Goal: Information Seeking & Learning: Learn about a topic

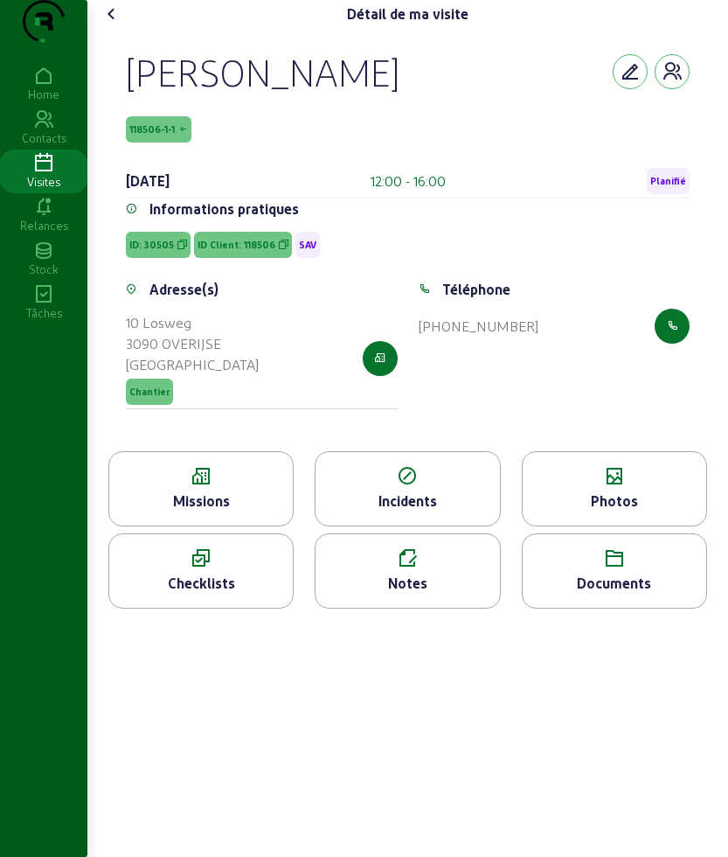
click at [463, 451] on div "[PERSON_NAME] 118506-1-1 [DATE] 12:00 - 16:00 Planifié Informations pratiques I…" at bounding box center [408, 239] width 606 height 423
click at [9, 190] on div "Visites" at bounding box center [43, 182] width 87 height 16
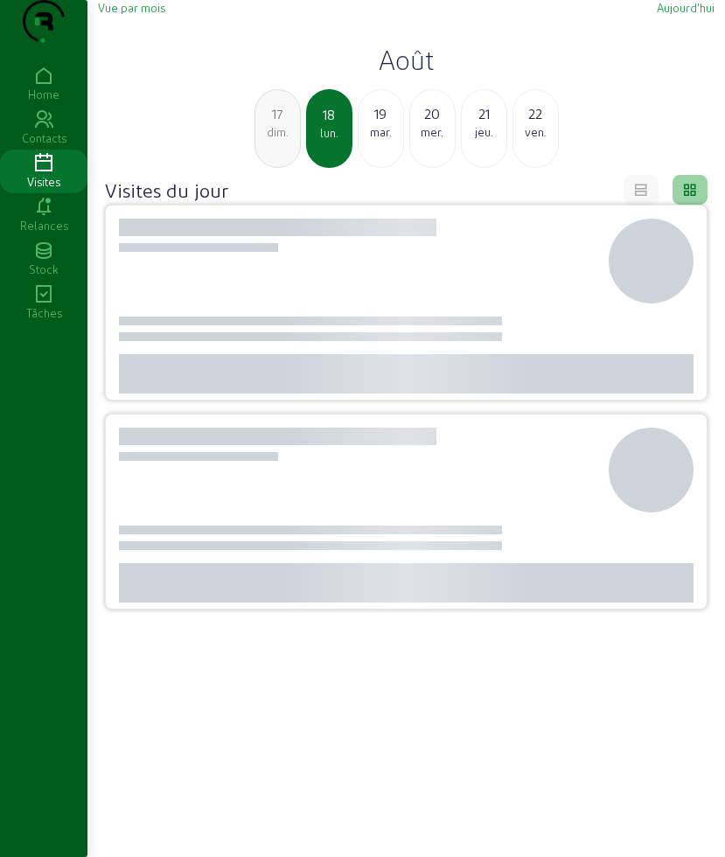
click at [55, 190] on div "Visites" at bounding box center [43, 182] width 87 height 16
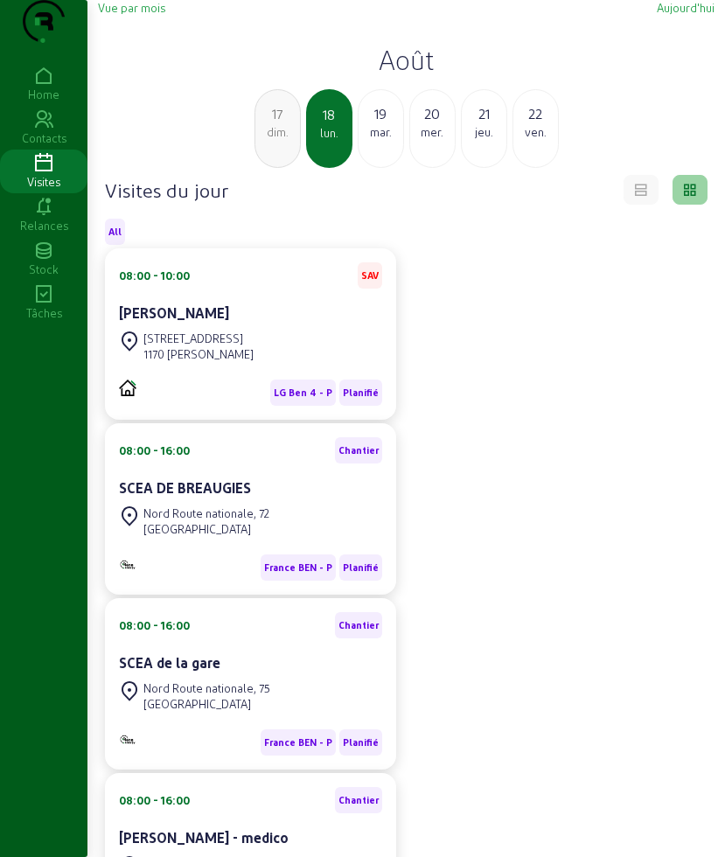
click at [369, 124] on div "19" at bounding box center [380, 113] width 45 height 21
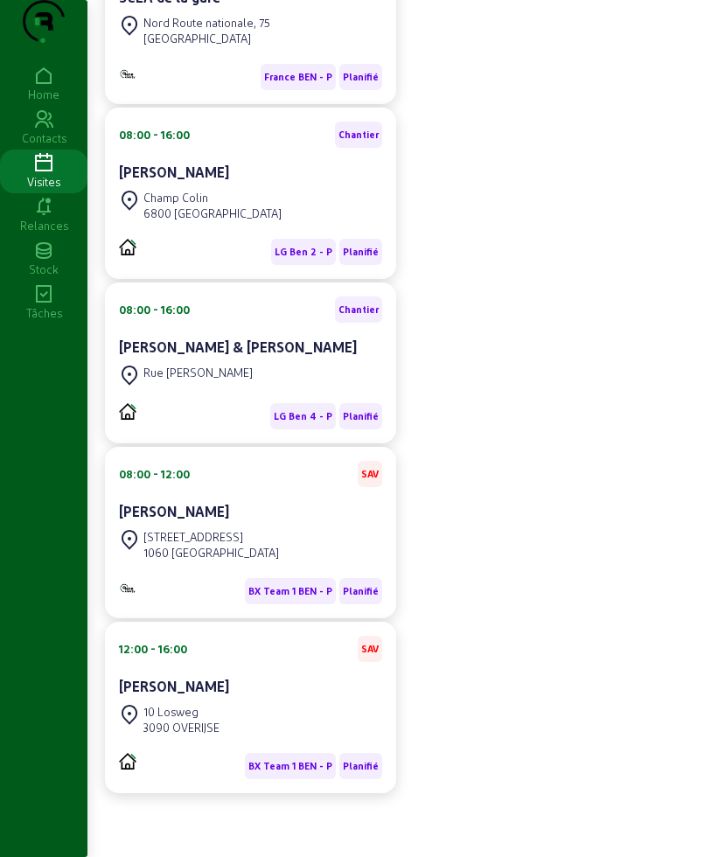
scroll to position [525, 0]
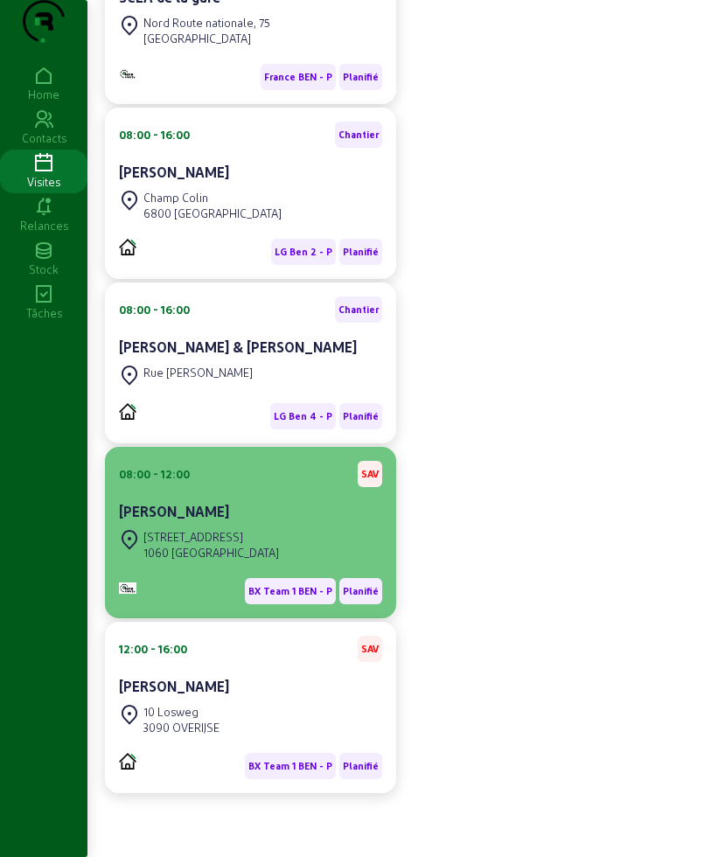
click at [214, 535] on div "[STREET_ADDRESS]" at bounding box center [210, 537] width 135 height 16
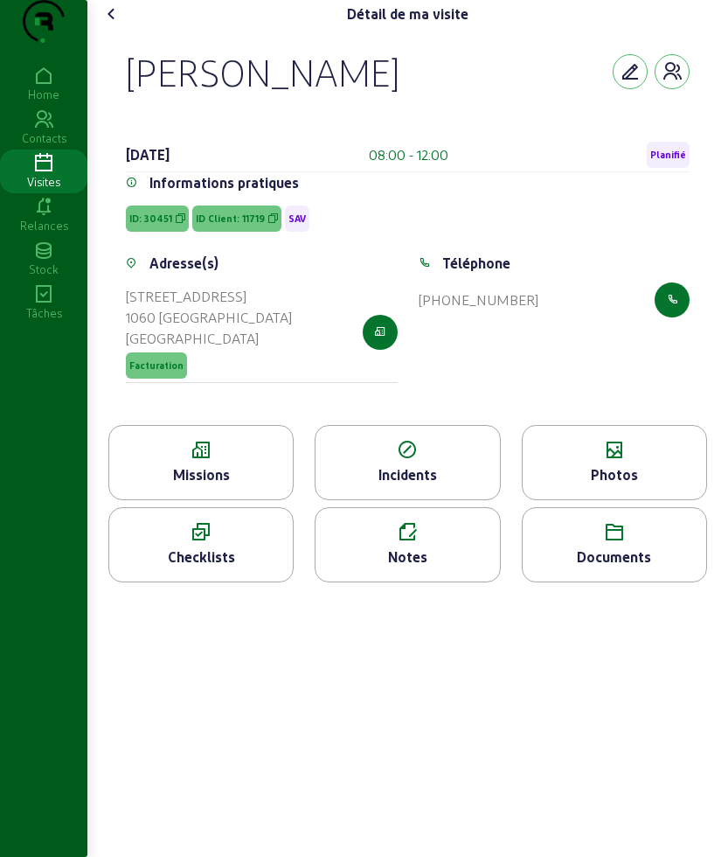
click at [234, 461] on icon at bounding box center [201, 450] width 184 height 21
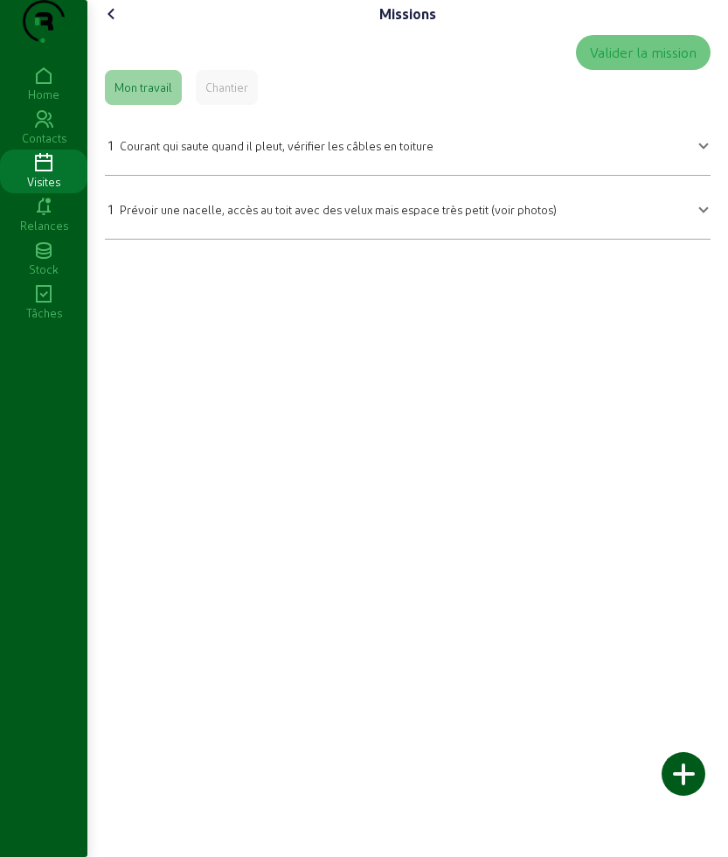
click at [243, 95] on div "Chantier" at bounding box center [226, 88] width 43 height 16
click at [105, 24] on icon at bounding box center [111, 13] width 21 height 21
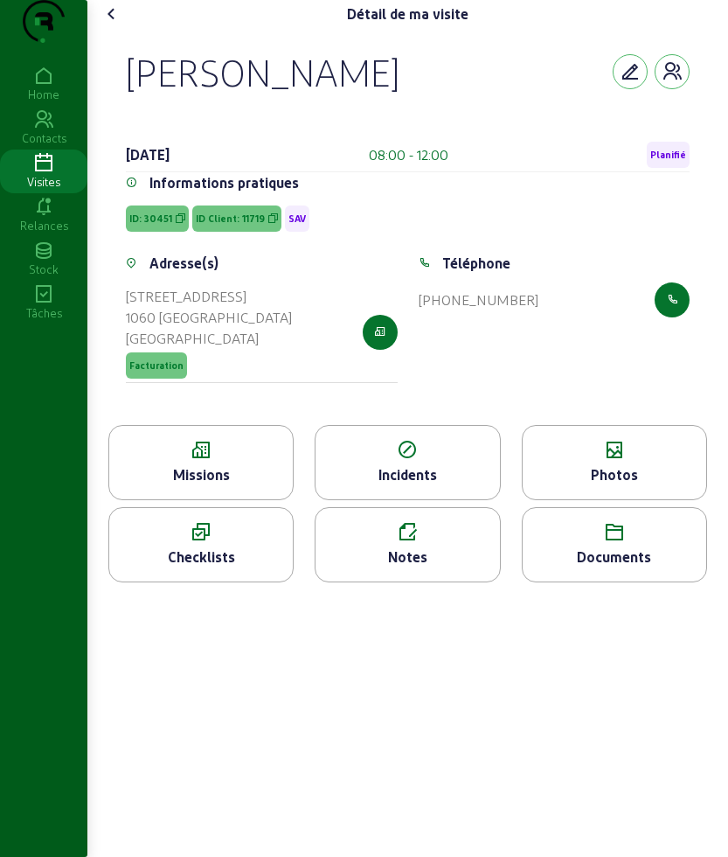
click at [648, 461] on icon at bounding box center [615, 450] width 184 height 21
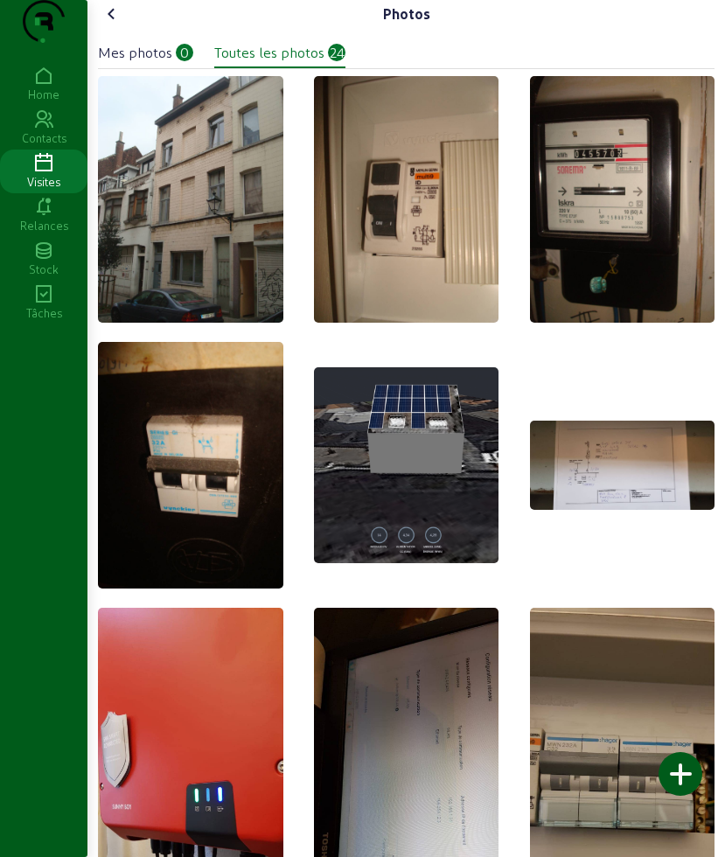
click at [122, 24] on icon at bounding box center [111, 13] width 21 height 21
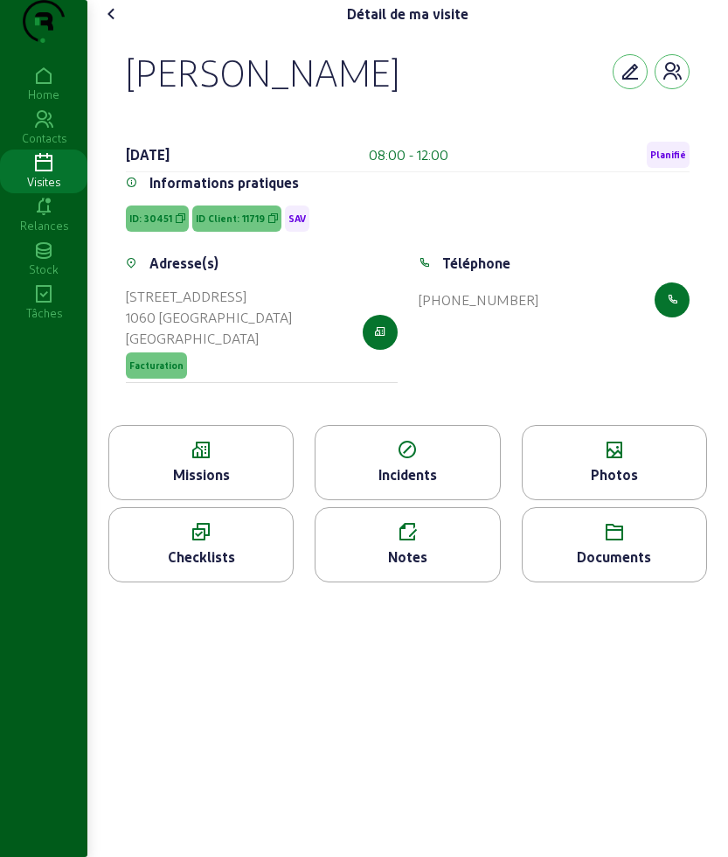
click at [198, 485] on div "Missions" at bounding box center [201, 474] width 184 height 21
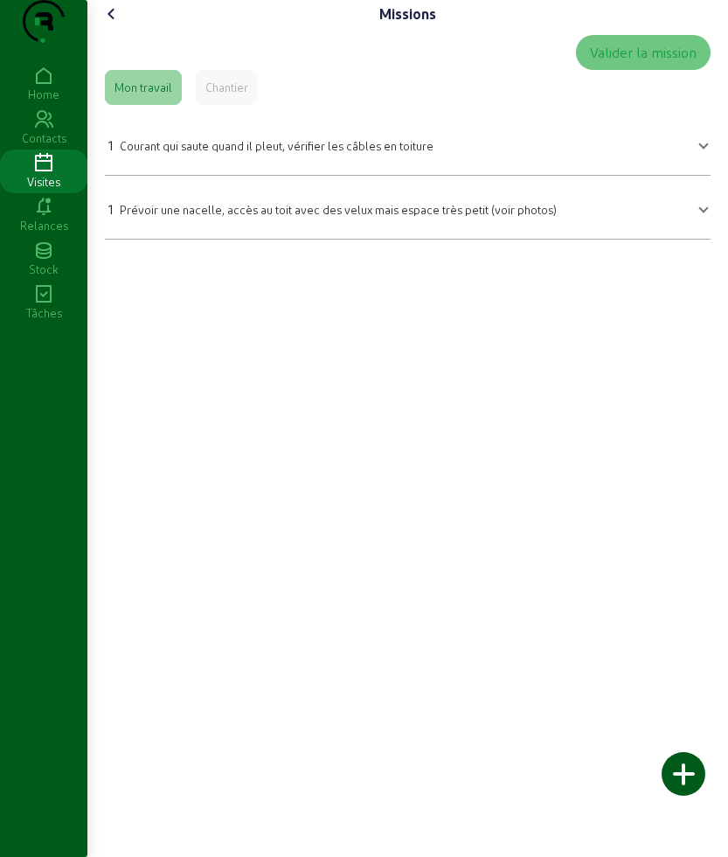
click at [117, 24] on icon at bounding box center [111, 13] width 21 height 21
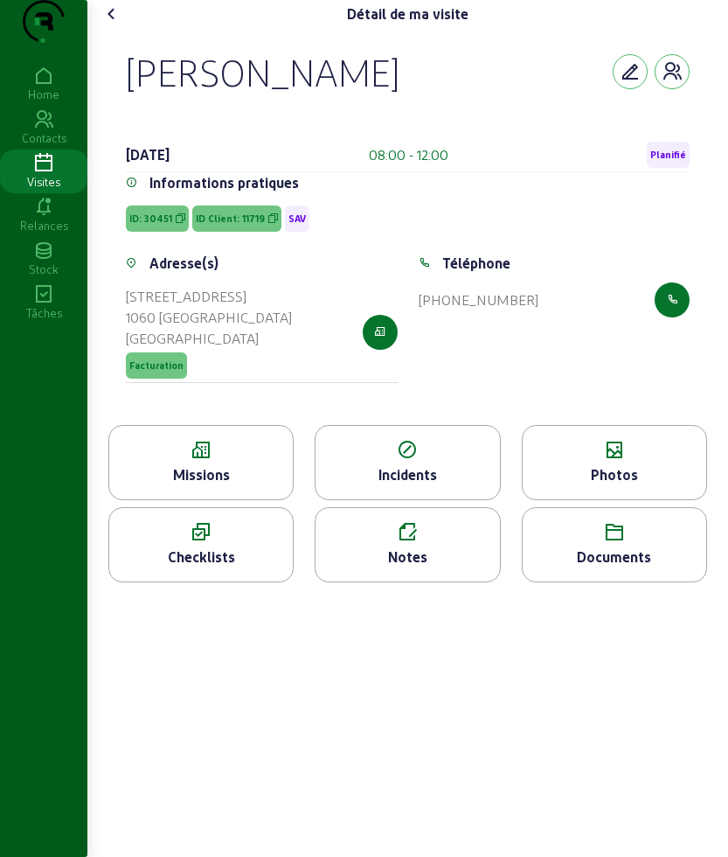
click at [126, 28] on cam-font-icon at bounding box center [112, 14] width 28 height 28
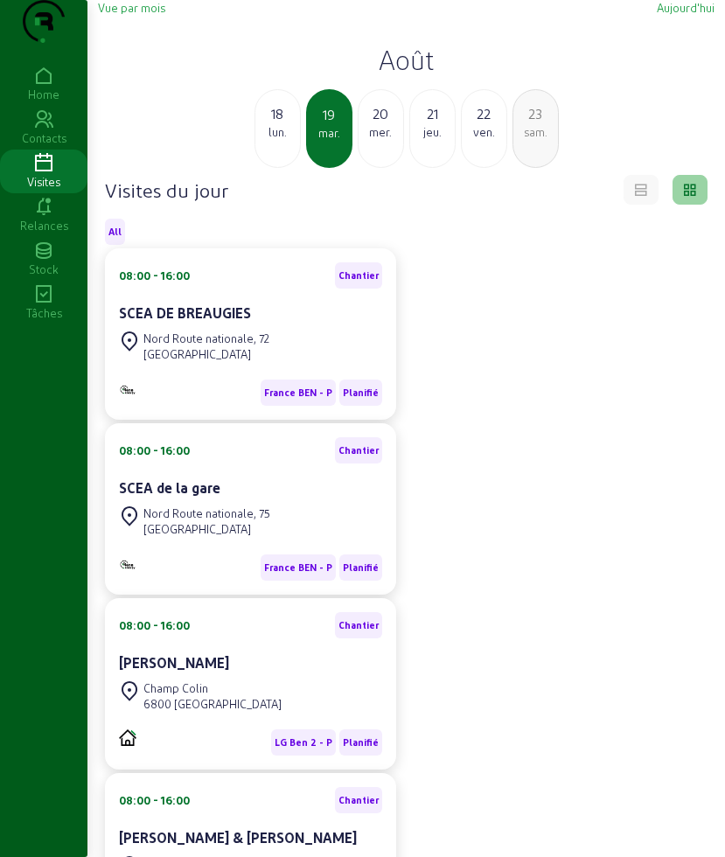
scroll to position [437, 0]
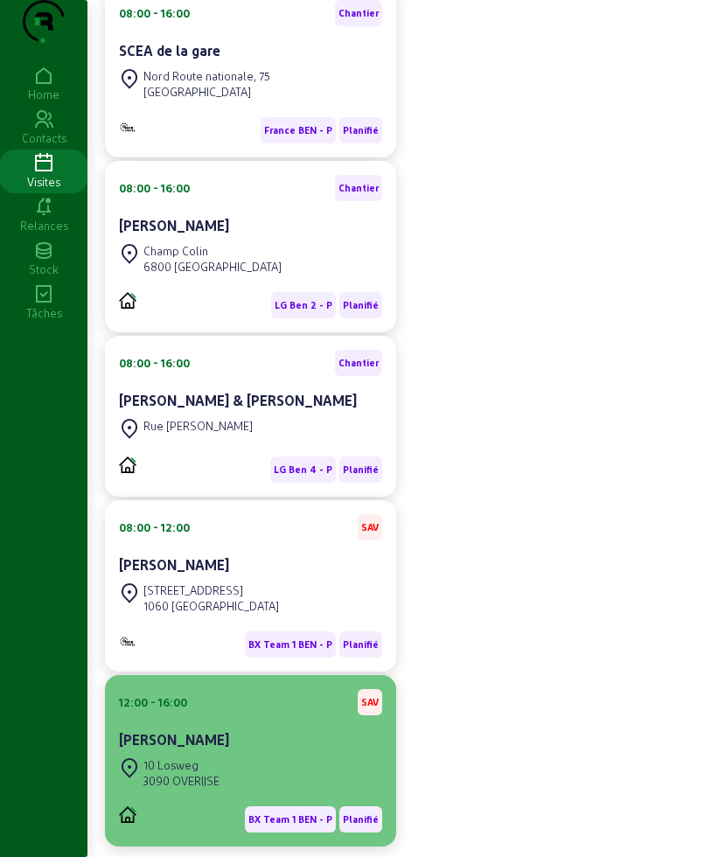
click at [286, 715] on div "12:00 - 16:00 SAV" at bounding box center [250, 702] width 263 height 26
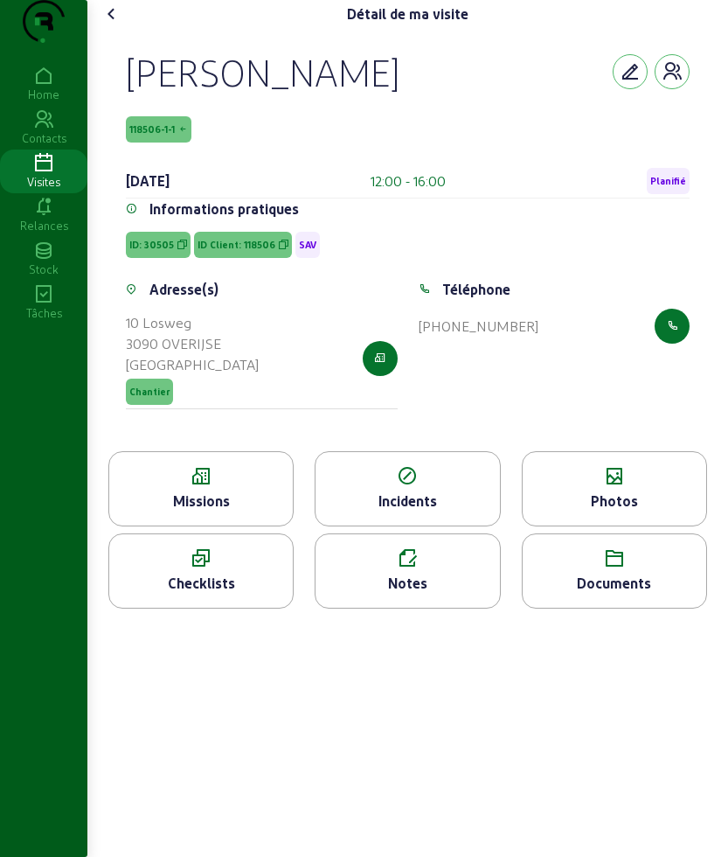
click at [242, 511] on div "Missions" at bounding box center [201, 500] width 184 height 21
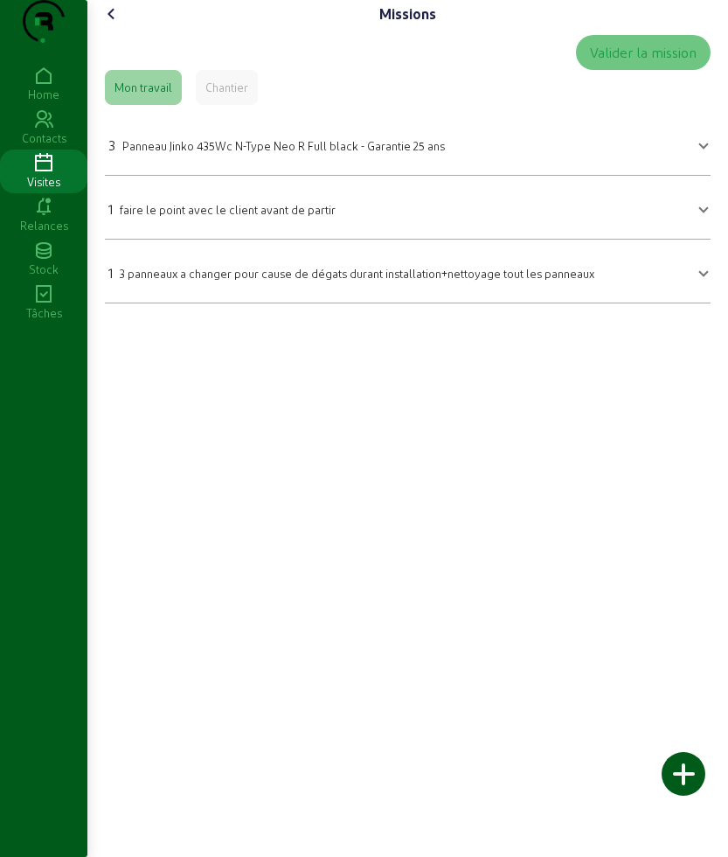
click at [112, 24] on icon at bounding box center [111, 13] width 21 height 21
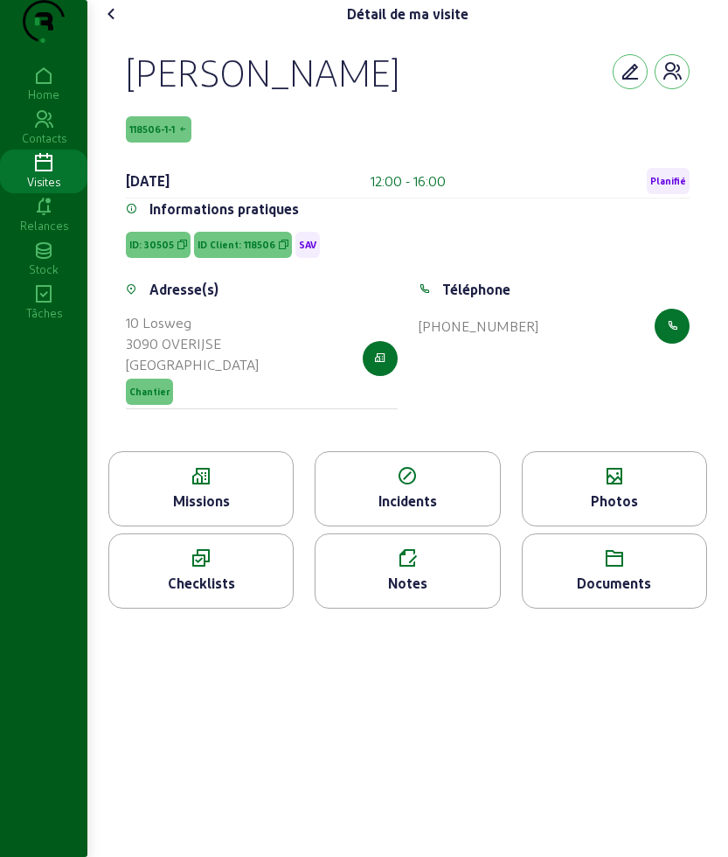
click at [594, 487] on icon at bounding box center [615, 476] width 184 height 21
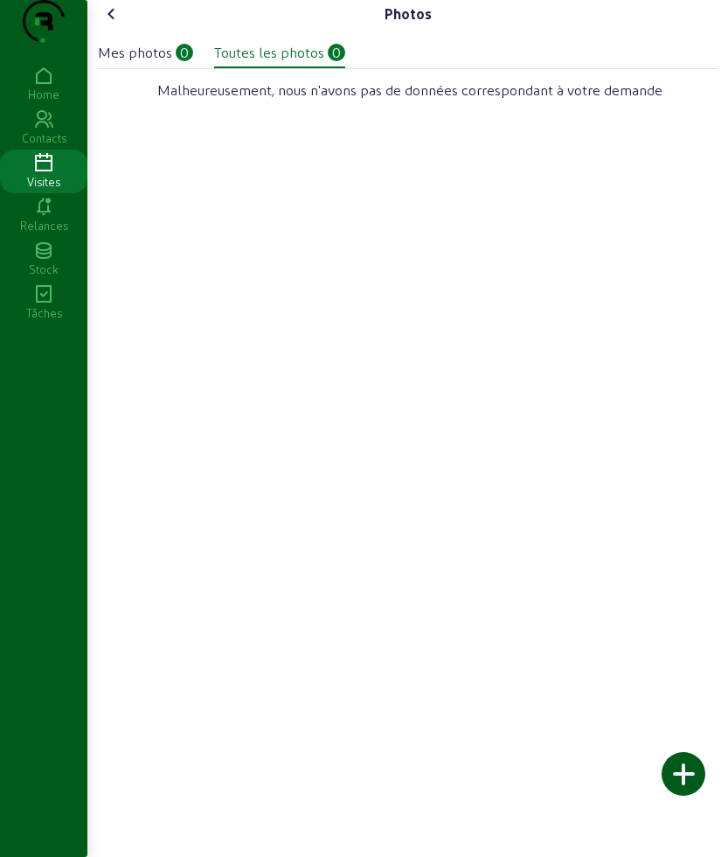
click at [122, 24] on icon at bounding box center [111, 13] width 21 height 21
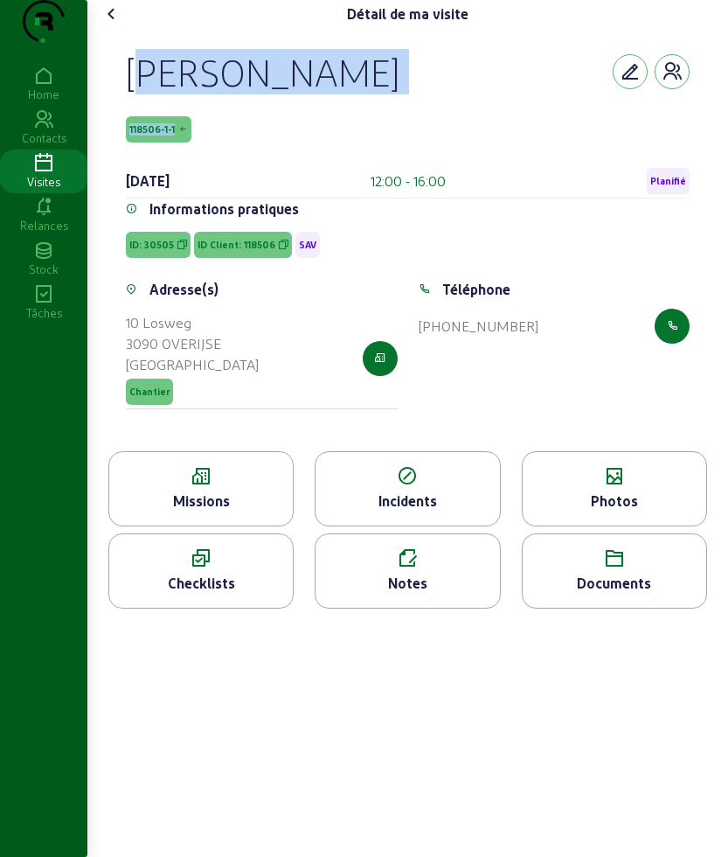
drag, startPoint x: 128, startPoint y: 94, endPoint x: 255, endPoint y: 145, distance: 137.3
click at [255, 145] on div "[PERSON_NAME] 118506-1-1 [DATE] 12:00 - 16:00 Planifié Informations pratiques I…" at bounding box center [408, 239] width 606 height 423
copy div "[PERSON_NAME] 118506-1-1"
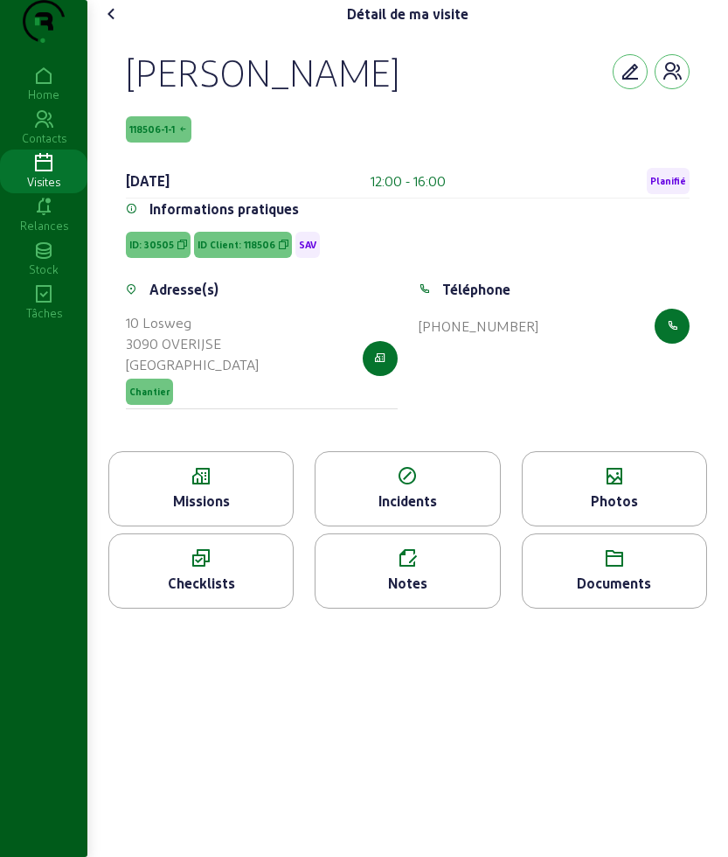
click at [599, 594] on div "Documents" at bounding box center [615, 583] width 184 height 21
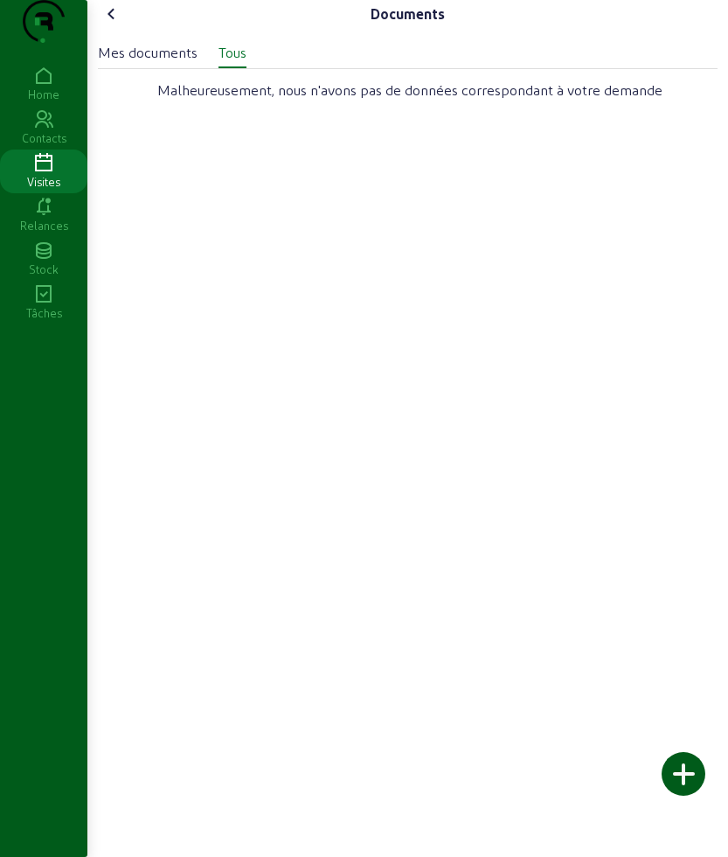
click at [118, 24] on icon at bounding box center [111, 13] width 21 height 21
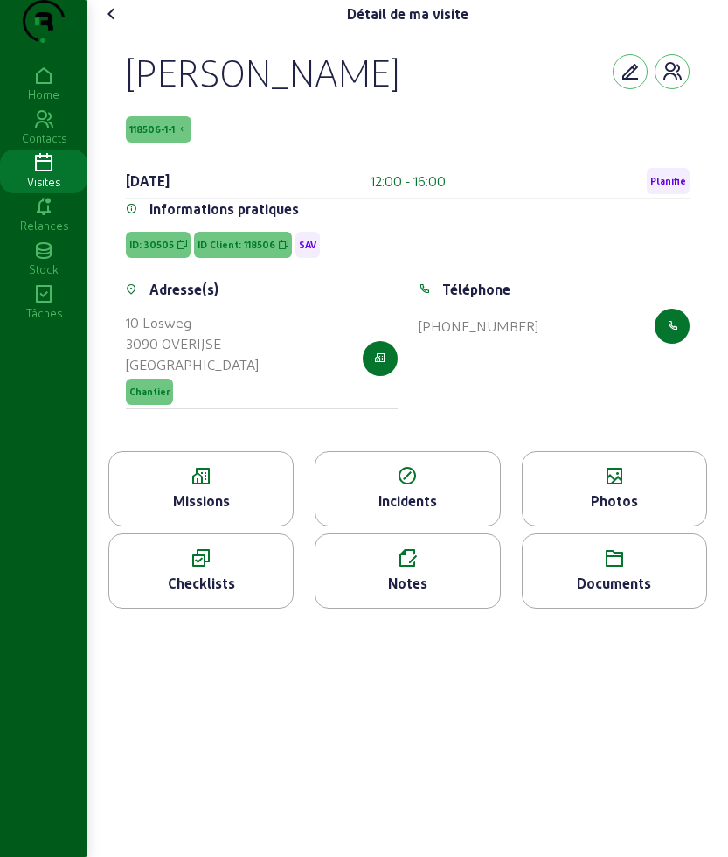
click at [591, 511] on div "Photos" at bounding box center [615, 500] width 184 height 21
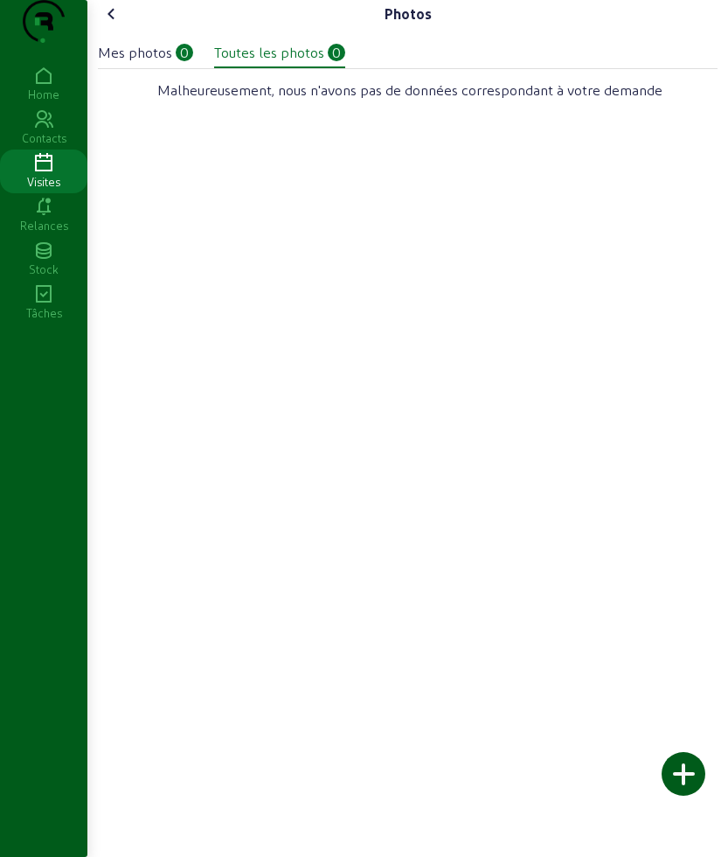
click at [115, 24] on icon at bounding box center [111, 13] width 21 height 21
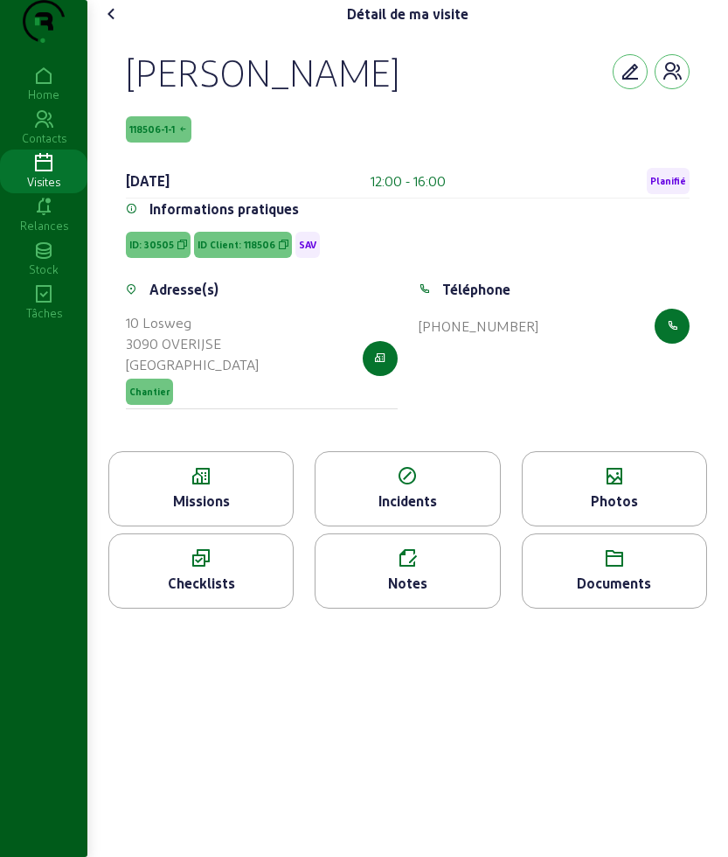
click at [218, 511] on div "Missions" at bounding box center [201, 500] width 184 height 21
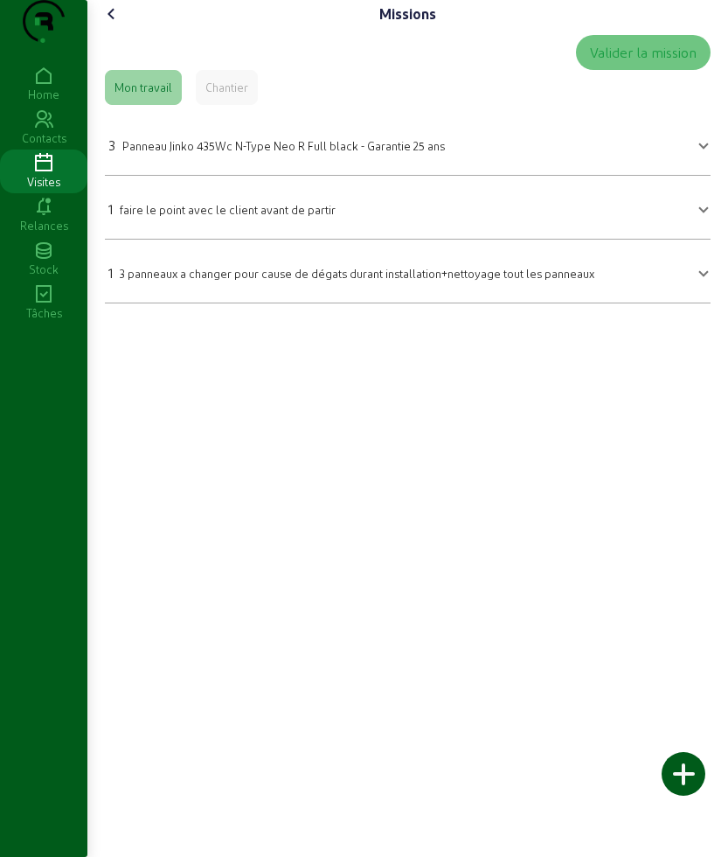
click at [96, 50] on div "Missions Valider la mission Mon travail Chantier 3 Panneau Jinko 435Wc N-Type N…" at bounding box center [407, 158] width 641 height 317
click at [114, 24] on icon at bounding box center [111, 13] width 21 height 21
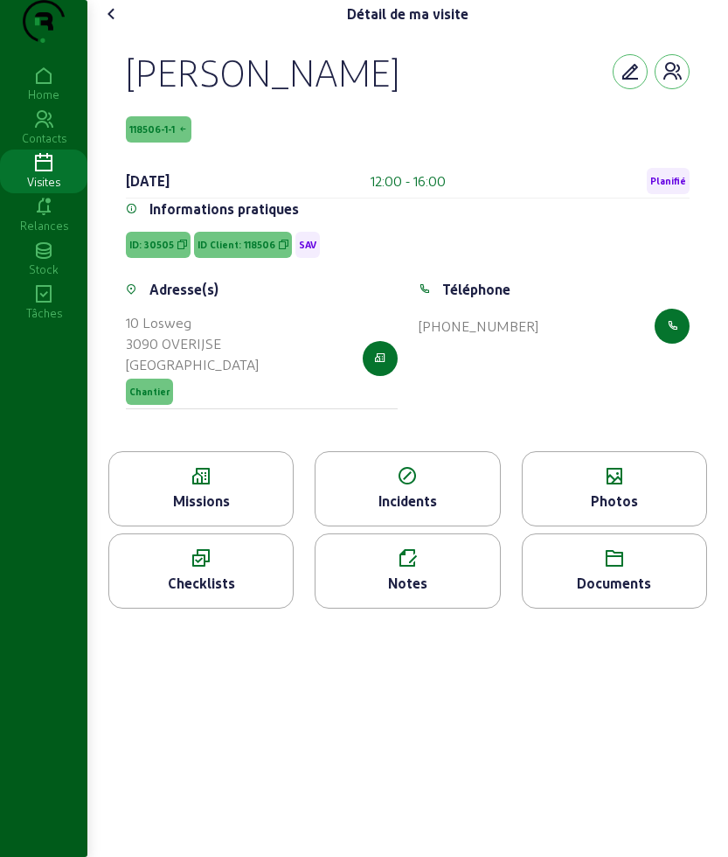
click at [114, 24] on icon at bounding box center [111, 13] width 21 height 21
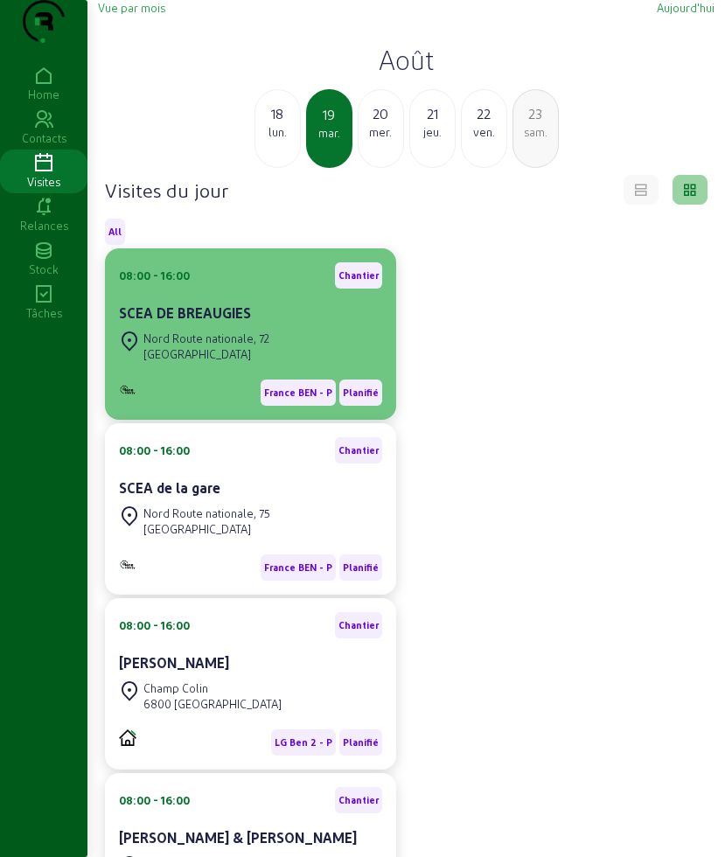
click at [237, 321] on cam-card-title "SCEA DE BREAUGIES" at bounding box center [185, 312] width 132 height 17
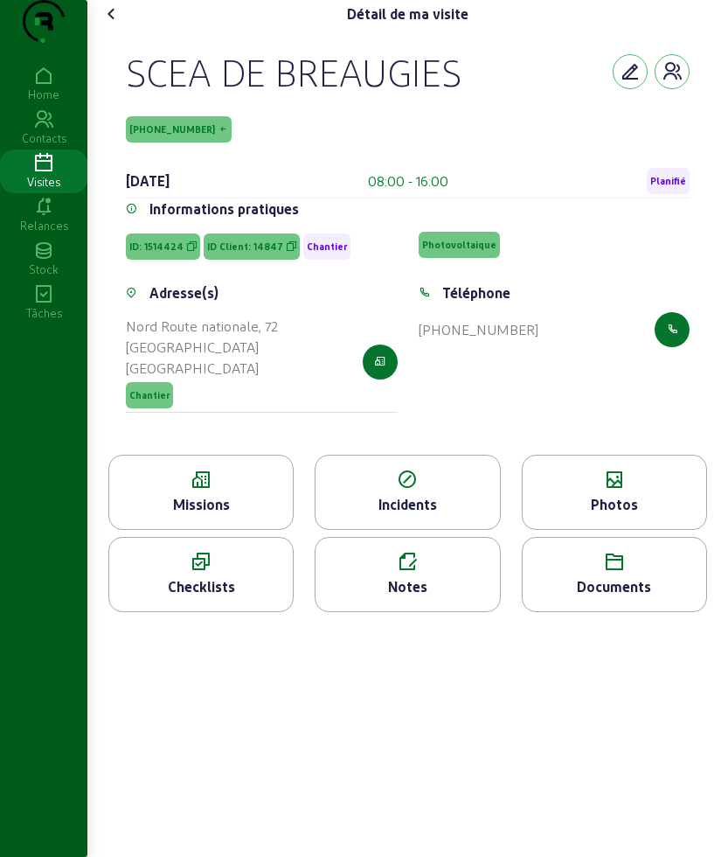
click at [108, 24] on icon at bounding box center [111, 13] width 21 height 21
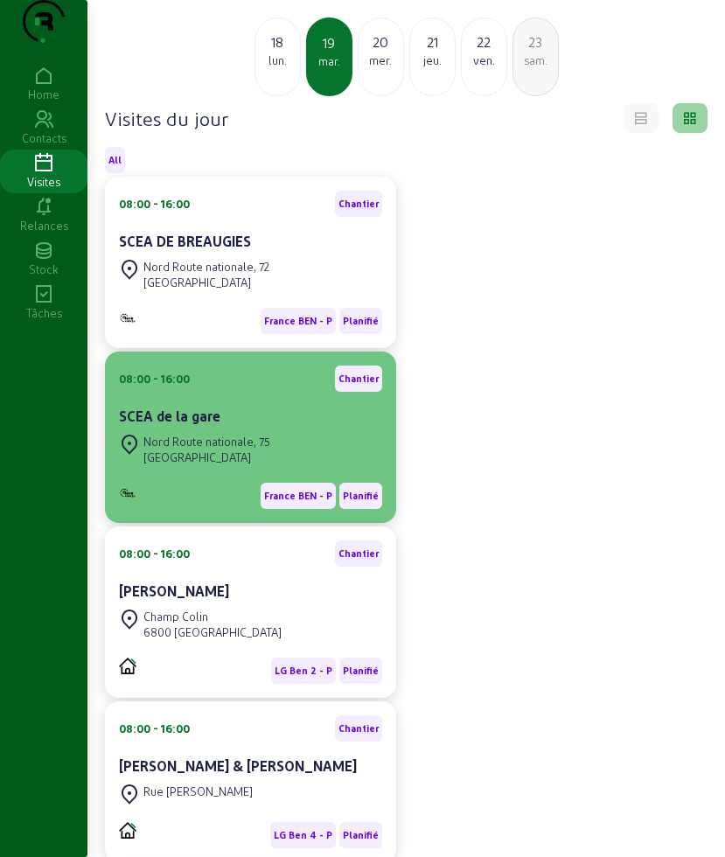
scroll to position [109, 0]
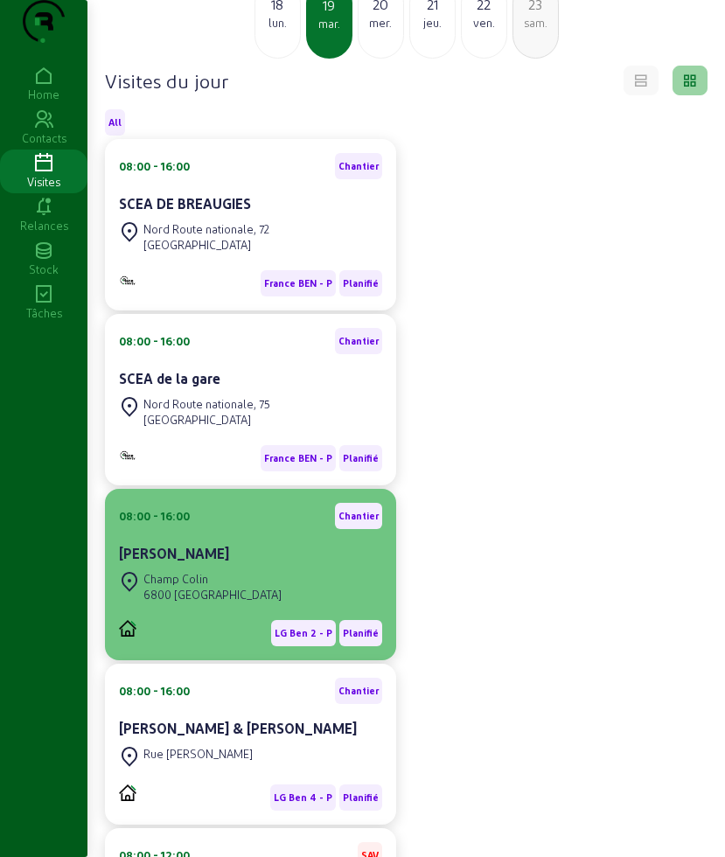
click at [248, 564] on div "[PERSON_NAME]" at bounding box center [250, 553] width 263 height 21
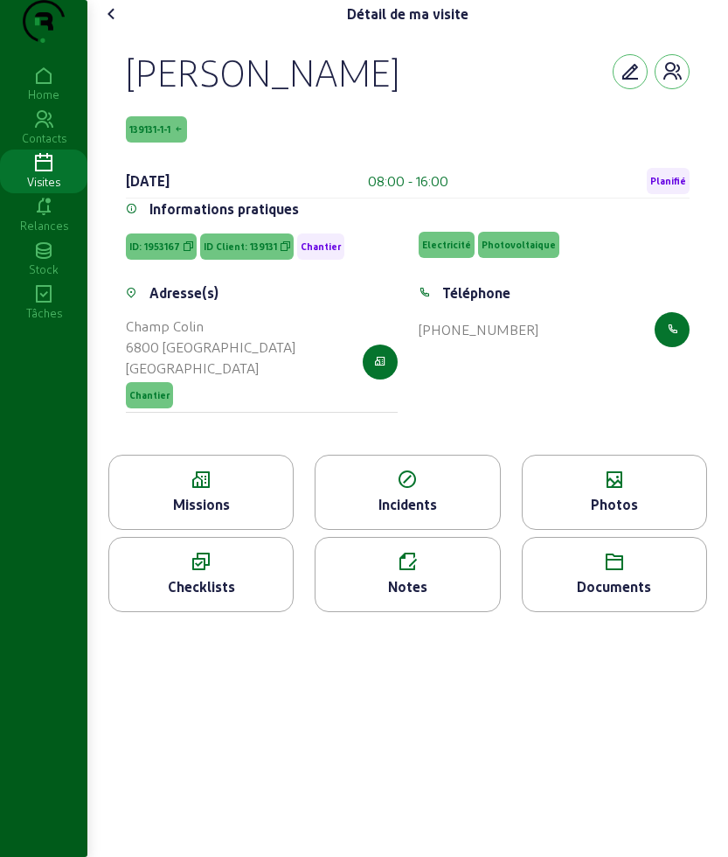
drag, startPoint x: 122, startPoint y: 113, endPoint x: 552, endPoint y: 401, distance: 518.6
click at [552, 401] on div "[PERSON_NAME] 139131-1-1 [DATE] 08:00 - 16:00 Planifié Informations pratiques I…" at bounding box center [408, 241] width 606 height 427
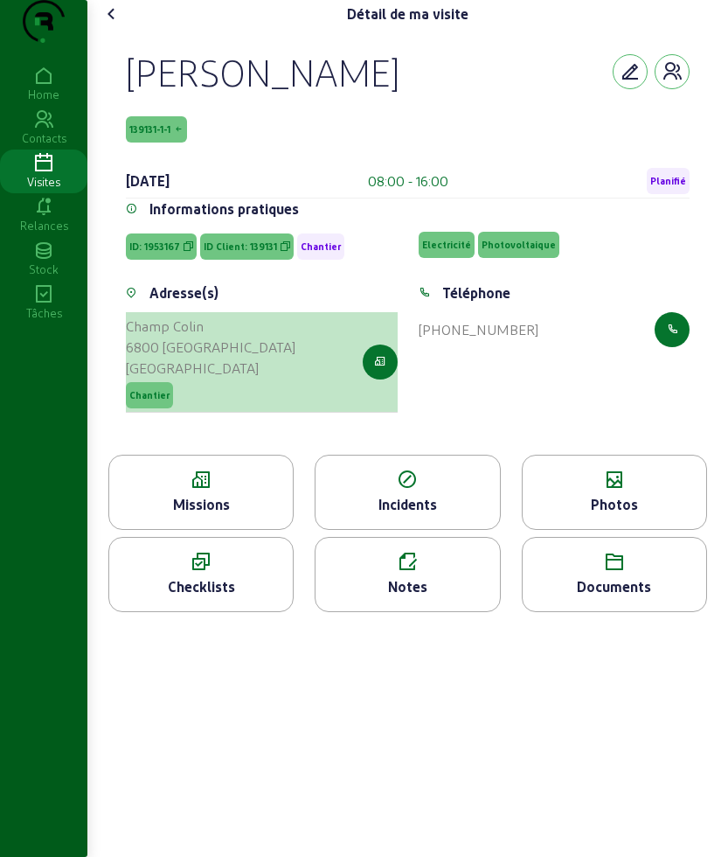
copy cam-empty "[PERSON_NAME] 139131-1-1 [DATE] 08:00 - 16:00 Planifié Informations pratiques I…"
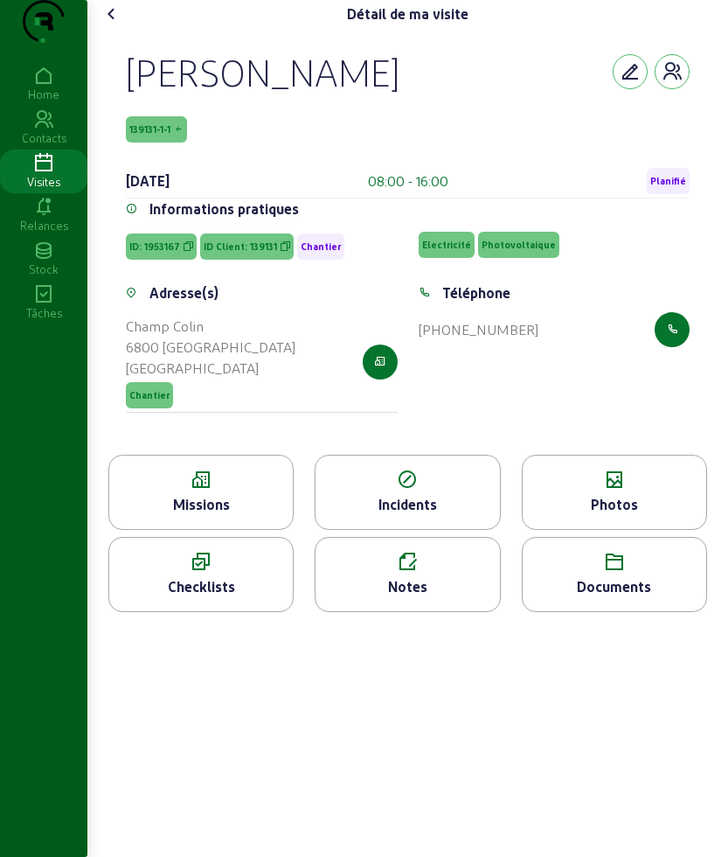
click at [214, 490] on icon at bounding box center [201, 479] width 184 height 21
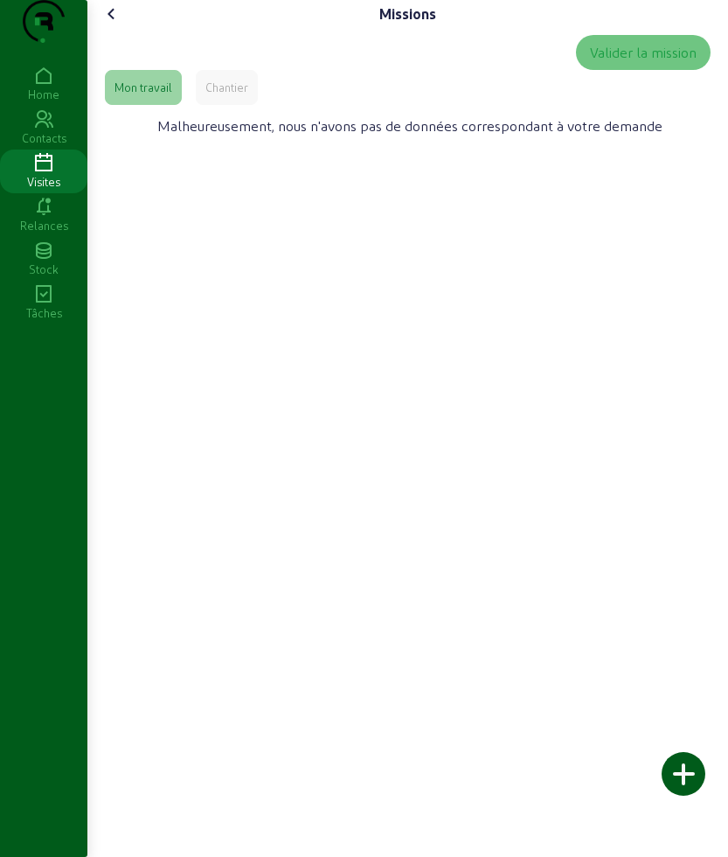
click at [213, 105] on div "Chantier" at bounding box center [227, 87] width 62 height 35
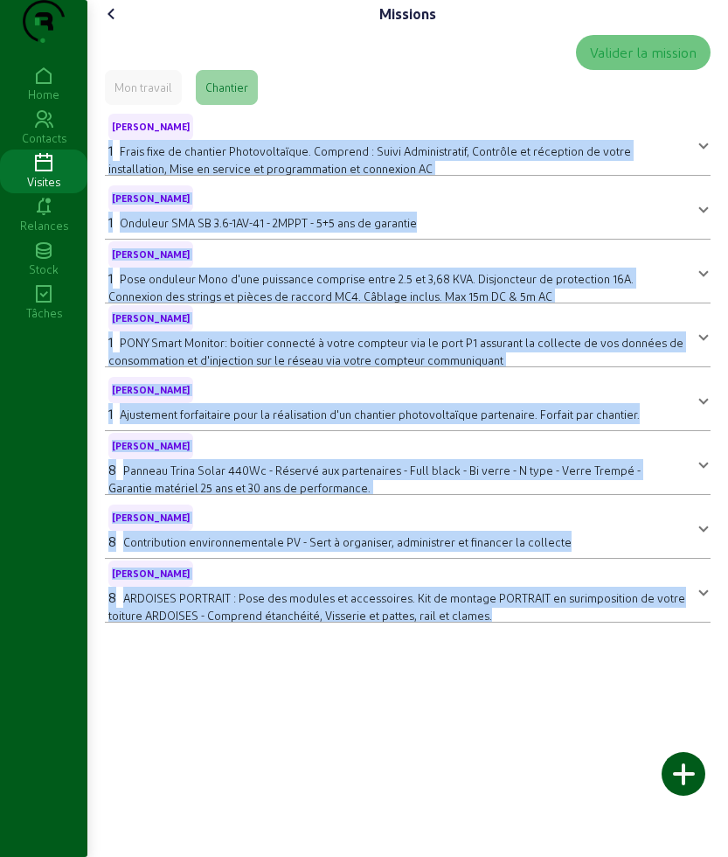
drag, startPoint x: 104, startPoint y: 184, endPoint x: 608, endPoint y: 705, distance: 725.2
click at [608, 705] on div "Missions Valider la mission Mon travail [PERSON_NAME] - B 1 Frais fixe de chant…" at bounding box center [407, 428] width 641 height 857
copy mat-accordion "5 Lorem ipsu do sitametc Adipiscingelit. Seddoeiu : Tempo Incididuntutl, Etdolo…"
click at [114, 24] on icon at bounding box center [111, 13] width 21 height 21
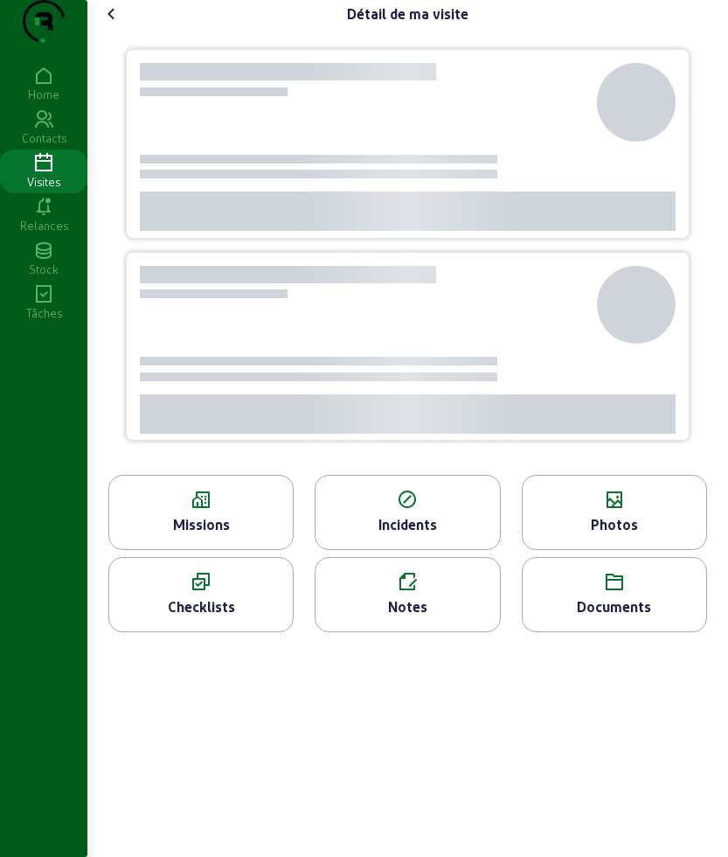
click at [726, 530] on div "Détail de ma visite Missions Incidents Photos Checklists Notes Documents" at bounding box center [407, 323] width 641 height 646
click at [651, 511] on icon at bounding box center [615, 500] width 184 height 21
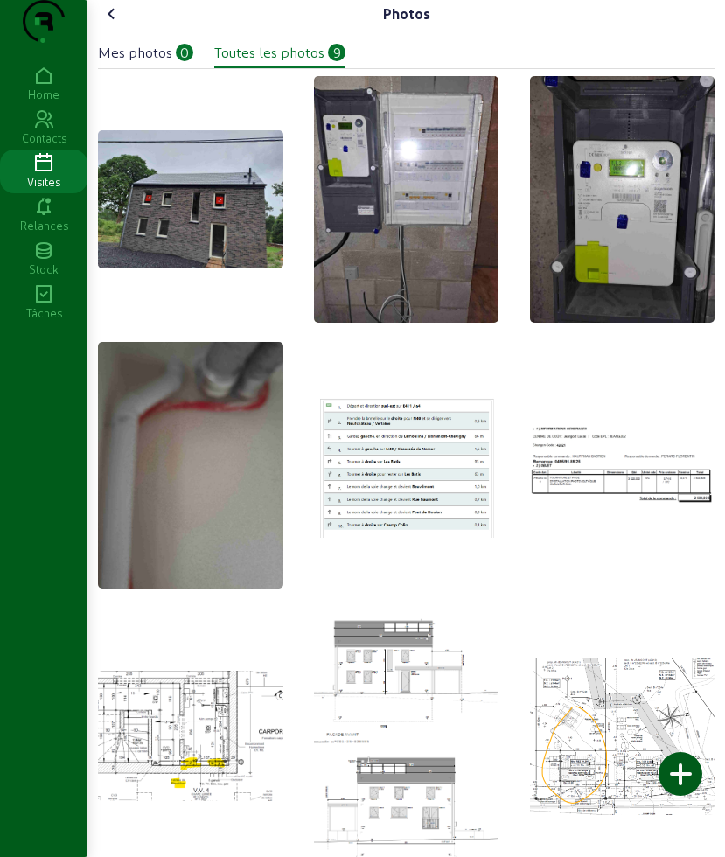
click at [108, 24] on icon at bounding box center [111, 13] width 21 height 21
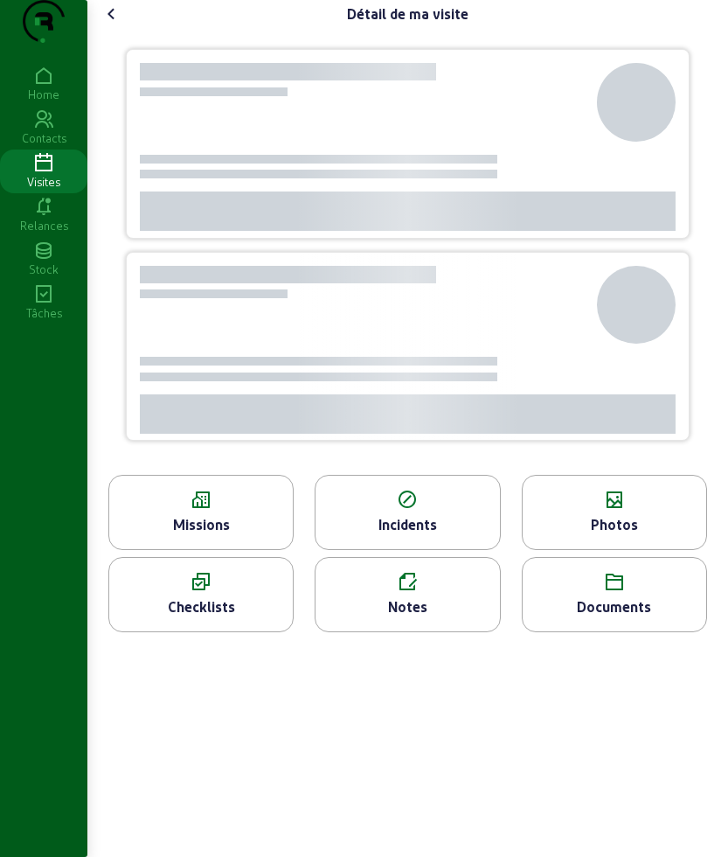
click at [113, 24] on icon at bounding box center [111, 13] width 21 height 21
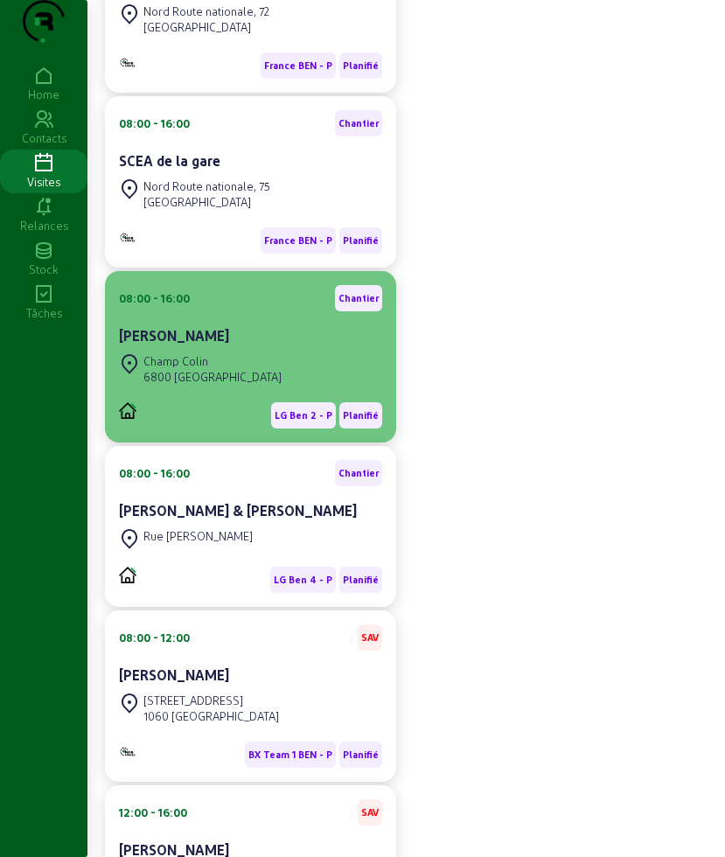
scroll to position [328, 0]
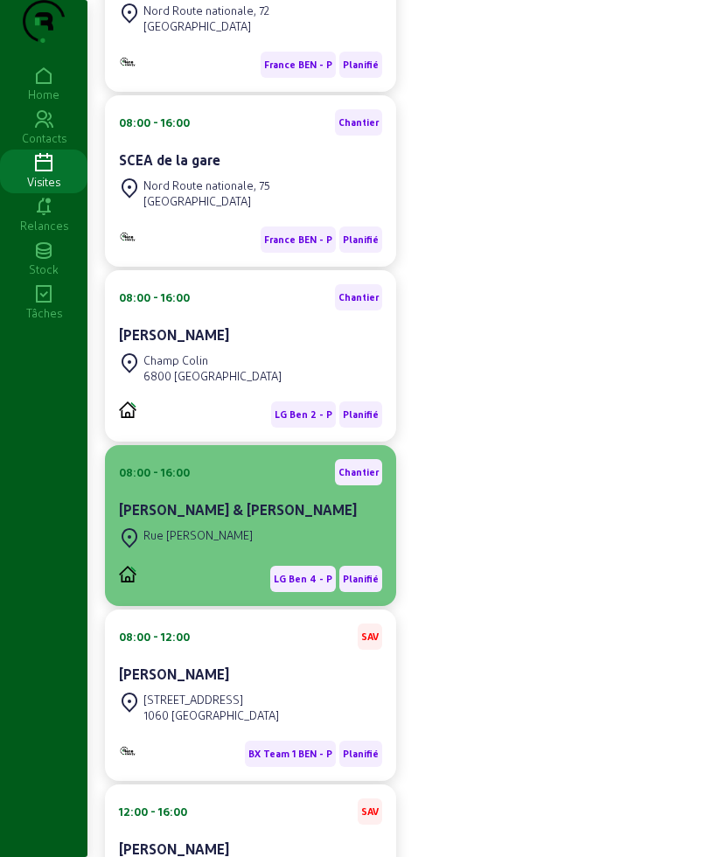
click at [196, 524] on div "[PERSON_NAME] & [PERSON_NAME]" at bounding box center [250, 511] width 263 height 24
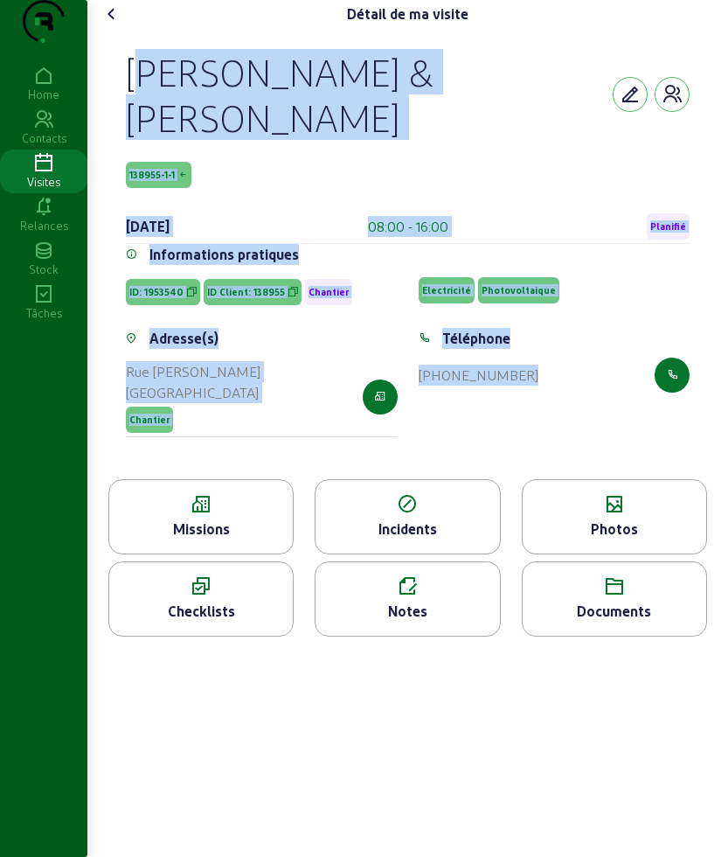
drag, startPoint x: 119, startPoint y: 100, endPoint x: 701, endPoint y: 402, distance: 656.1
click at [701, 402] on div "[PERSON_NAME] & [PERSON_NAME] 138955-1-1 [DATE] 08:00 - 16:00 Planifié Informat…" at bounding box center [408, 253] width 606 height 451
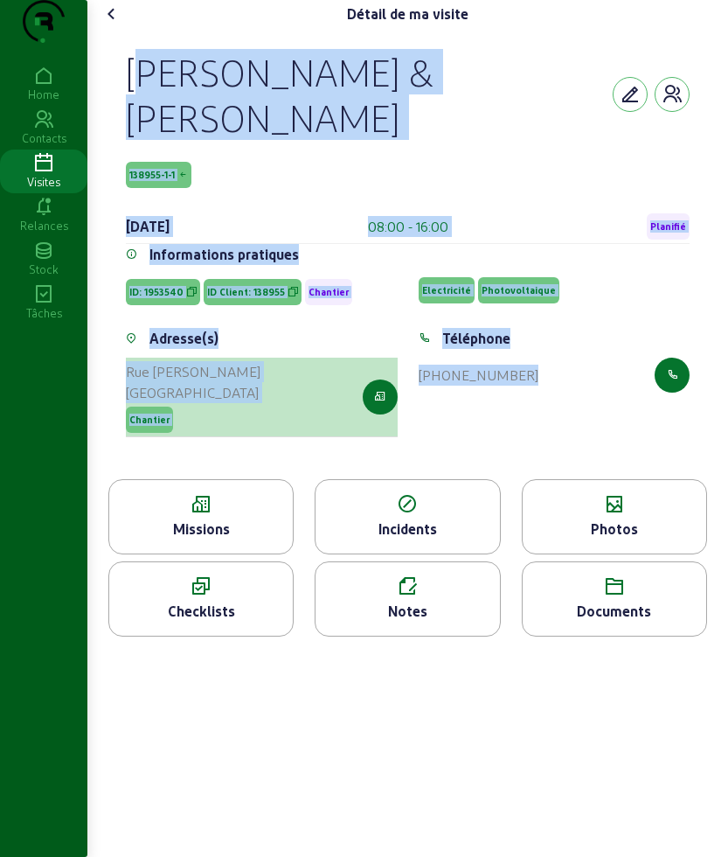
copy cam-empty "[PERSON_NAME] & [PERSON_NAME] 138955-1-1 [DATE] 08:00 - 16:00 Planifié Informat…"
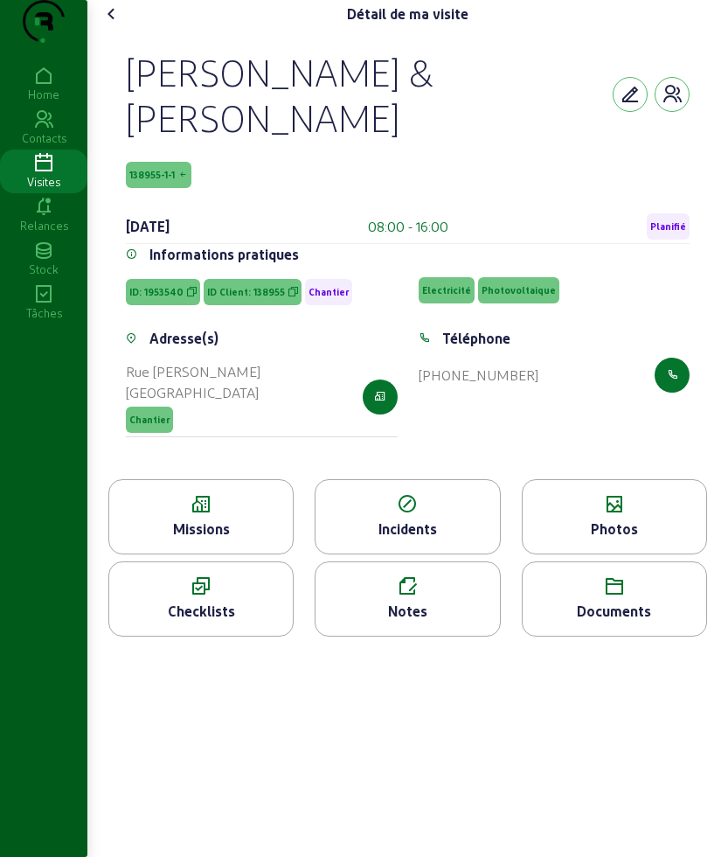
click at [135, 498] on icon at bounding box center [201, 504] width 184 height 21
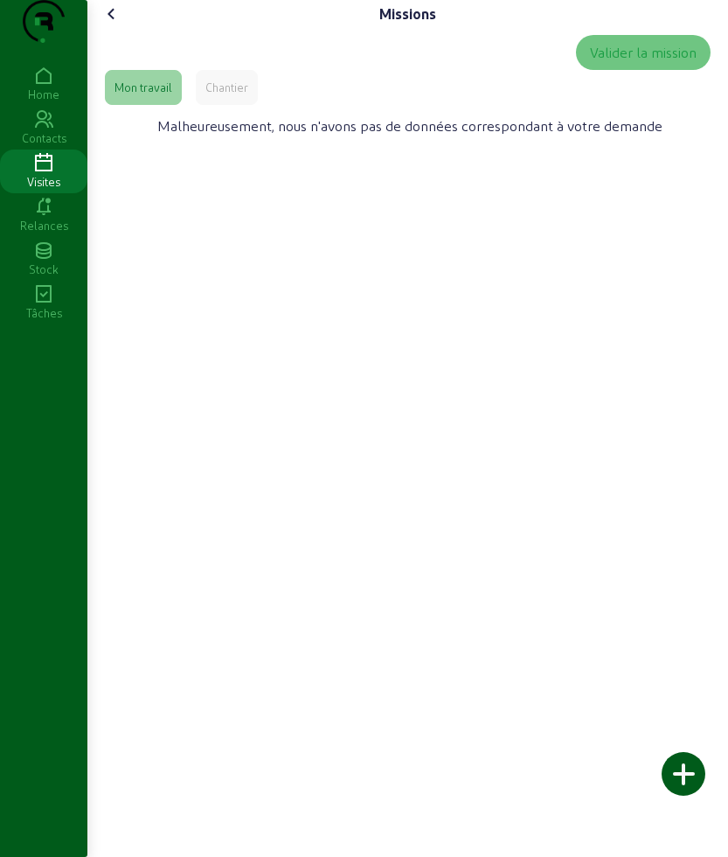
click at [247, 95] on div "Chantier" at bounding box center [226, 88] width 43 height 16
click at [147, 70] on div "Valider la mission" at bounding box center [408, 52] width 606 height 35
click at [129, 105] on div "Mon travail" at bounding box center [143, 87] width 77 height 35
click at [225, 95] on div "Chantier" at bounding box center [226, 88] width 43 height 16
click at [156, 95] on div "Mon travail" at bounding box center [144, 88] width 58 height 16
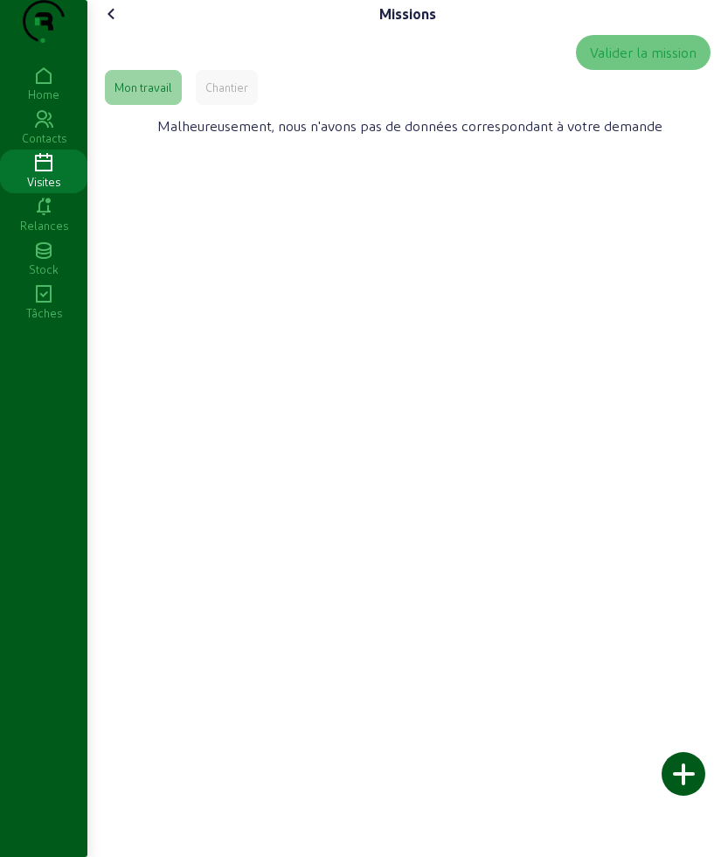
click at [122, 24] on icon at bounding box center [111, 13] width 21 height 21
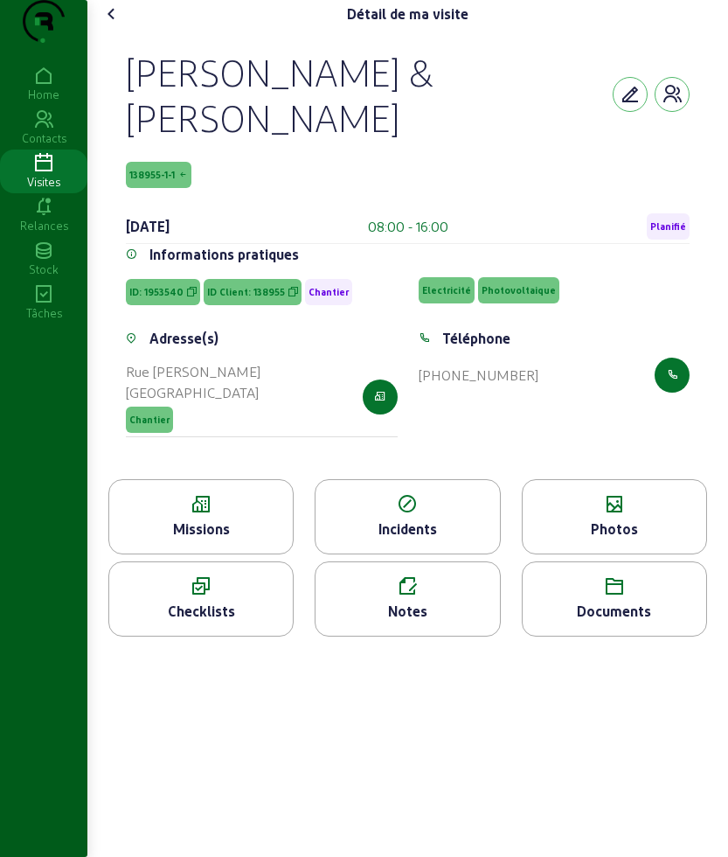
click at [620, 501] on icon at bounding box center [615, 504] width 184 height 21
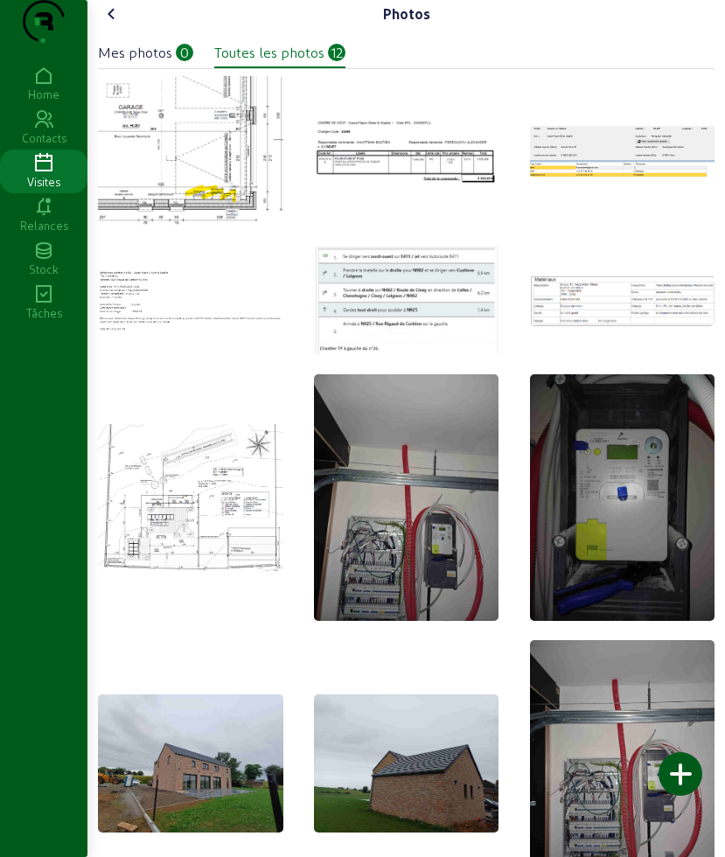
click at [125, 28] on div "Photos" at bounding box center [406, 14] width 616 height 28
click at [120, 24] on icon at bounding box center [111, 13] width 21 height 21
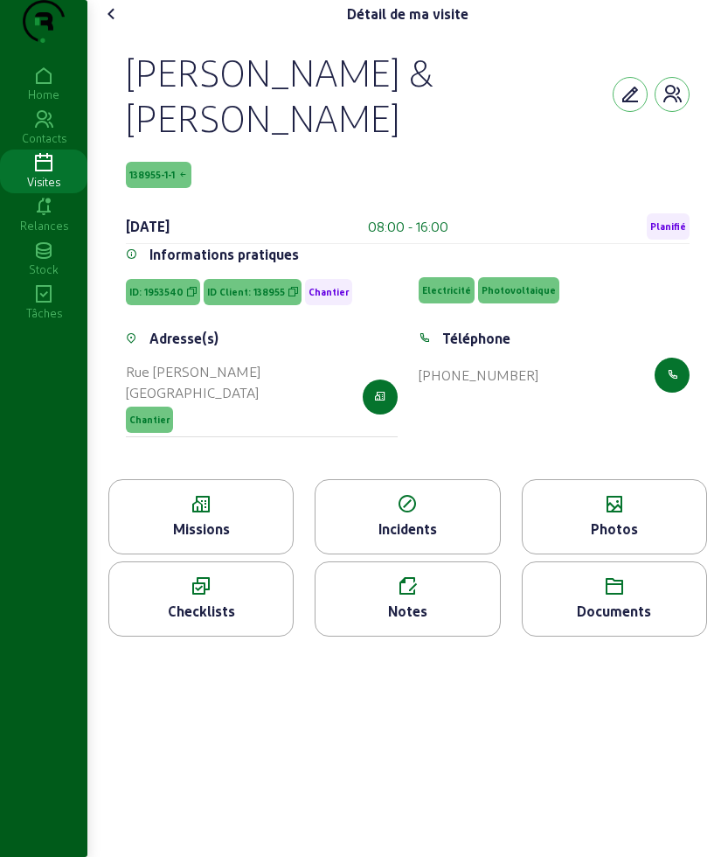
click at [639, 580] on icon at bounding box center [615, 586] width 184 height 21
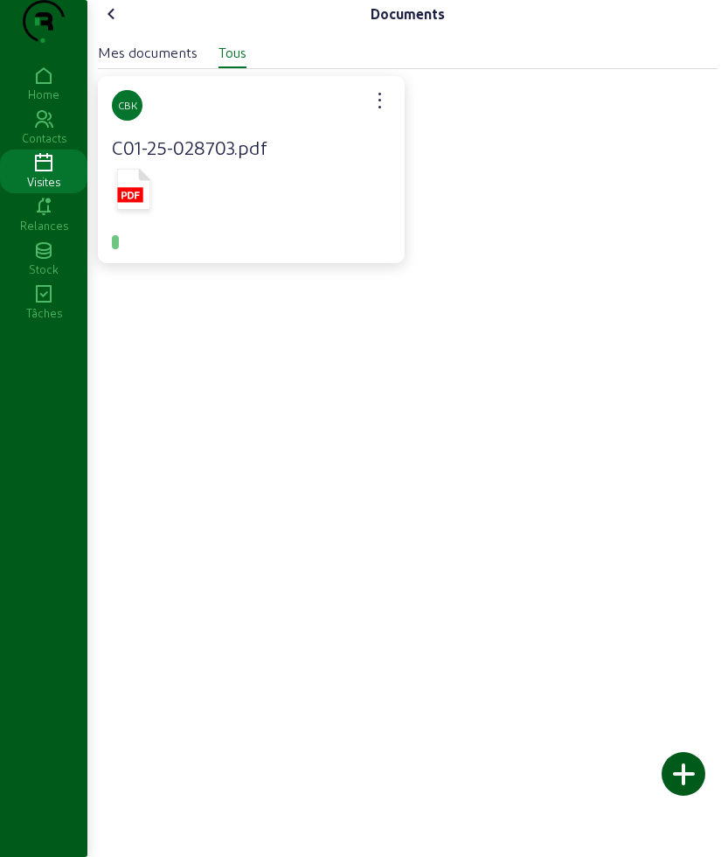
click at [120, 24] on icon at bounding box center [111, 13] width 21 height 21
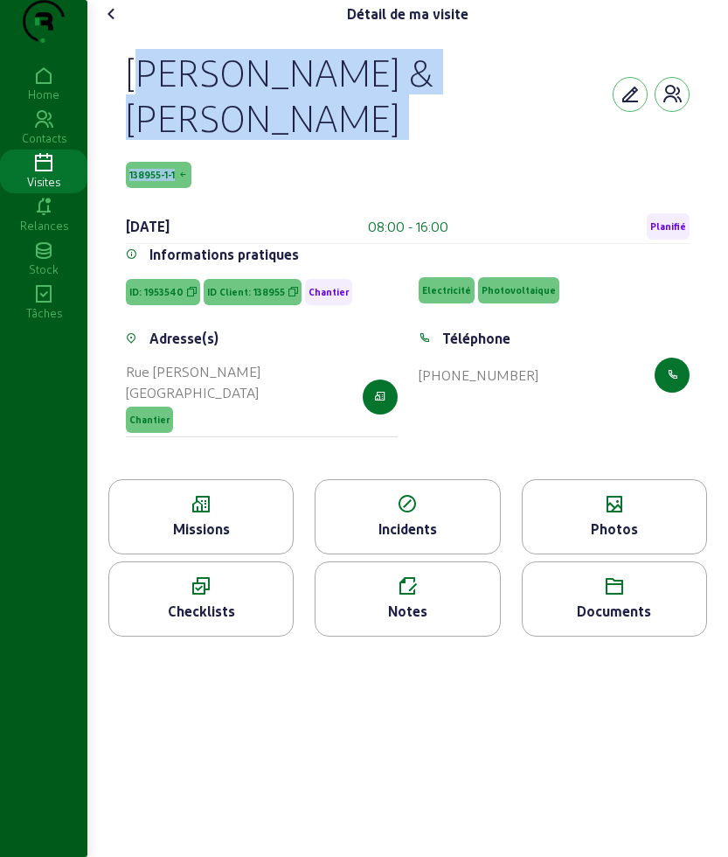
drag, startPoint x: 136, startPoint y: 108, endPoint x: 232, endPoint y: 157, distance: 107.1
click at [232, 157] on div "[PERSON_NAME] & [PERSON_NAME] 138955-1-1 [DATE] 08:00 - 16:00 Planifié" at bounding box center [408, 146] width 564 height 195
copy div "[PERSON_NAME] & [PERSON_NAME] 138955-1-1"
click at [116, 24] on icon at bounding box center [111, 13] width 21 height 21
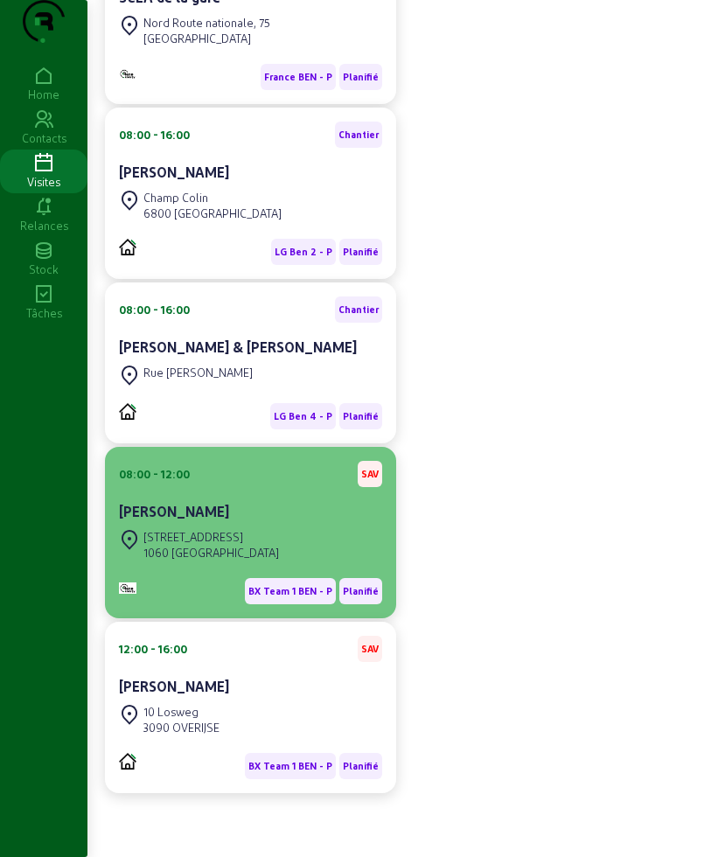
scroll to position [525, 0]
click at [248, 534] on div "[STREET_ADDRESS]" at bounding box center [210, 537] width 135 height 16
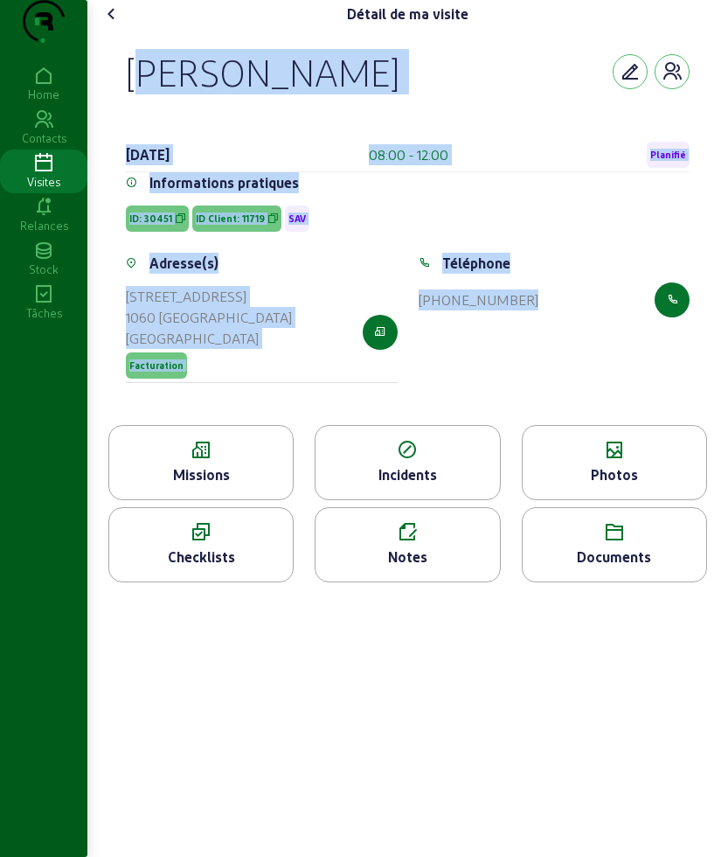
drag, startPoint x: 105, startPoint y: 91, endPoint x: 646, endPoint y: 402, distance: 624.2
click at [646, 402] on div "[PERSON_NAME] [DATE] 08:00 - 12:00 Planifié Informations pratiques ID: 30451 ID…" at bounding box center [408, 226] width 620 height 397
copy cam-empty "[PERSON_NAME] [DATE] 08:00 - 12:00 Planifié Informations pratiques ID: 30451 ID…"
click at [209, 500] on div "Missions" at bounding box center [200, 462] width 185 height 75
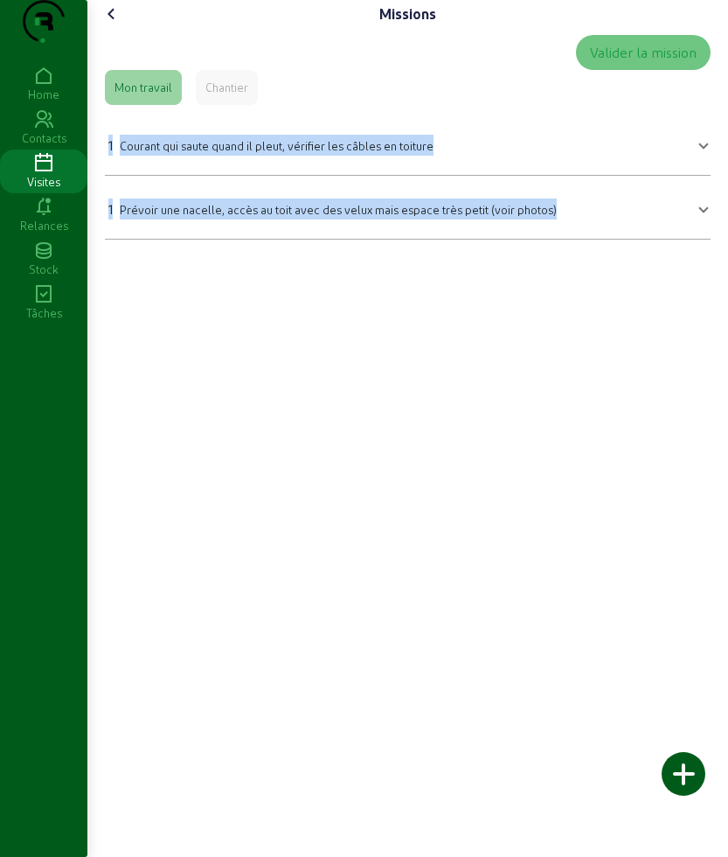
drag, startPoint x: 102, startPoint y: 163, endPoint x: 579, endPoint y: 258, distance: 485.9
click at [579, 247] on div "Valider la mission Mon travail Chantier 1 Courant qui saute quand il pleut, vér…" at bounding box center [408, 137] width 620 height 219
copy mat-accordion "1 Courant qui saute quand il pleut, vérifier les câbles en toiture Courant qui …"
click at [115, 24] on icon at bounding box center [111, 13] width 21 height 21
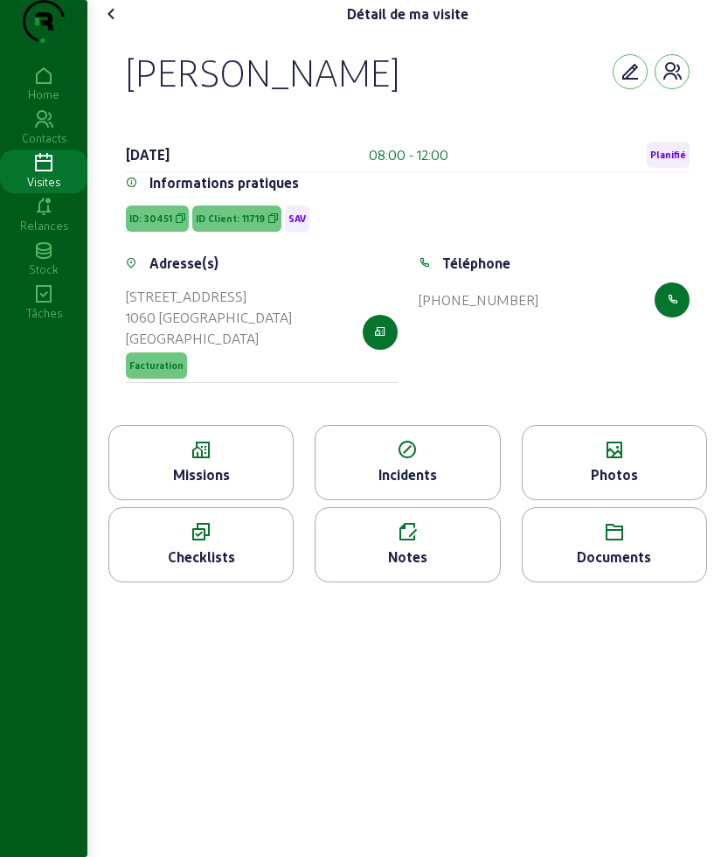
click at [618, 461] on icon at bounding box center [615, 450] width 184 height 21
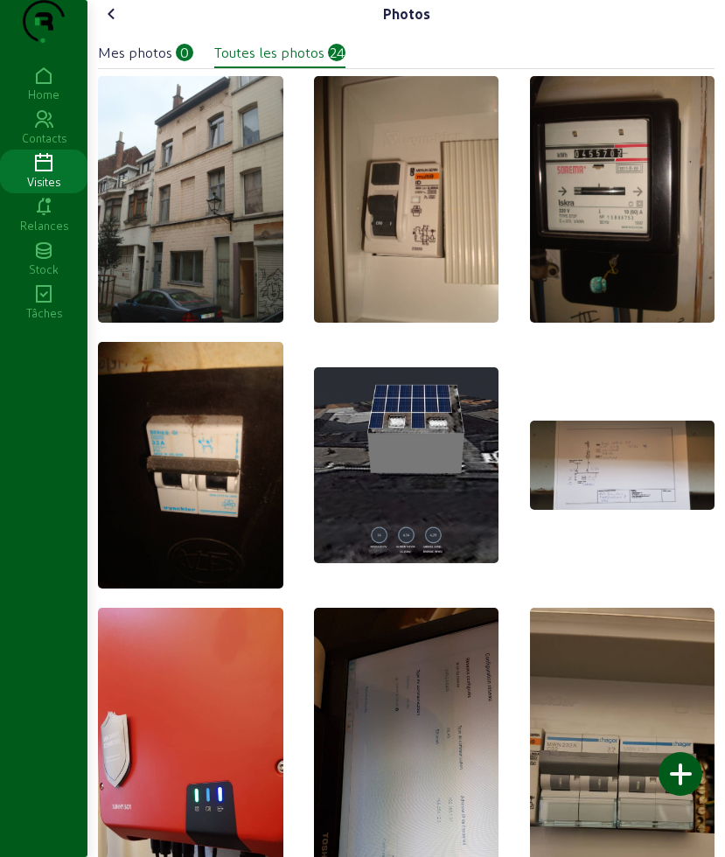
click at [120, 24] on icon at bounding box center [111, 13] width 21 height 21
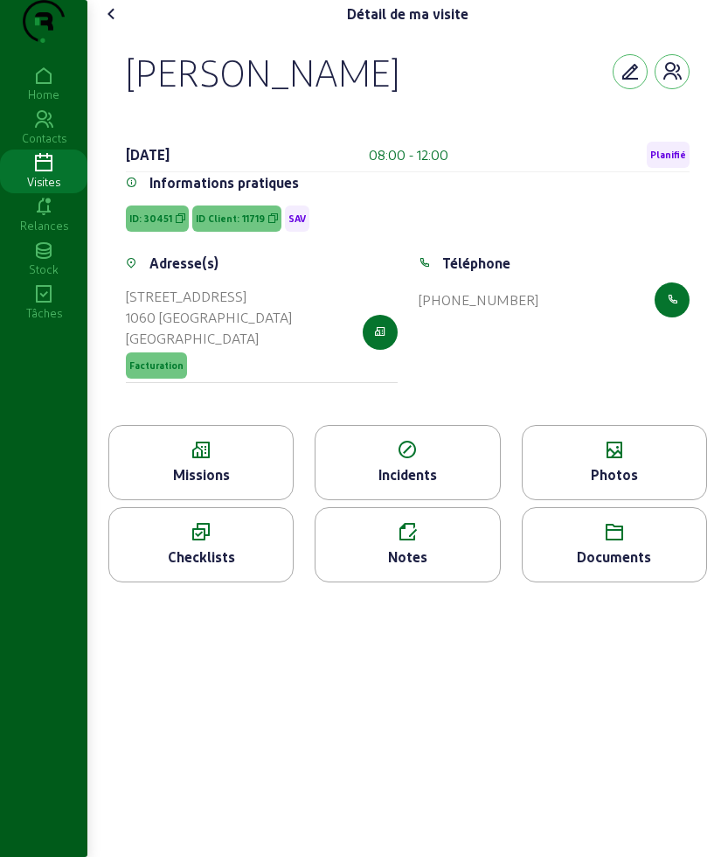
click at [120, 24] on icon at bounding box center [111, 13] width 21 height 21
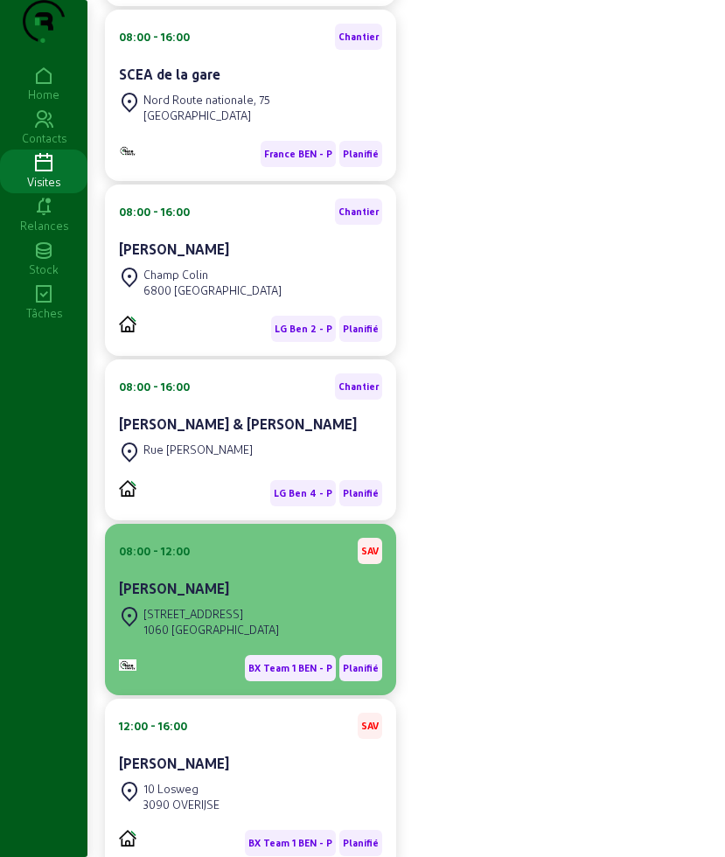
scroll to position [437, 0]
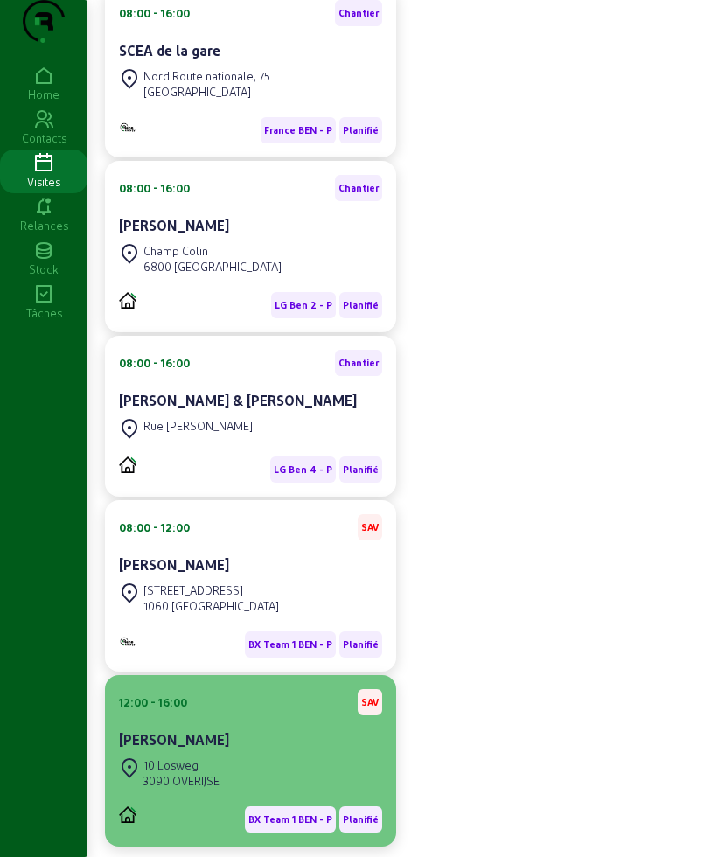
click at [224, 750] on div "[PERSON_NAME]" at bounding box center [250, 739] width 263 height 21
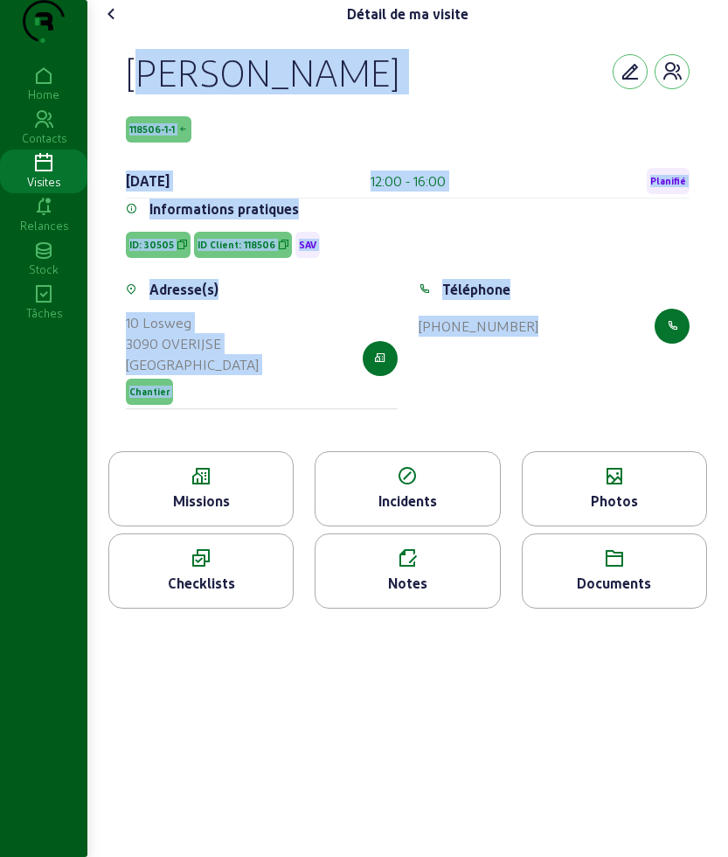
drag, startPoint x: 120, startPoint y: 95, endPoint x: 672, endPoint y: 418, distance: 639.7
click at [672, 418] on div "[PERSON_NAME] 118506-1-1 [DATE] 12:00 - 16:00 Planifié Informations pratiques I…" at bounding box center [408, 239] width 606 height 423
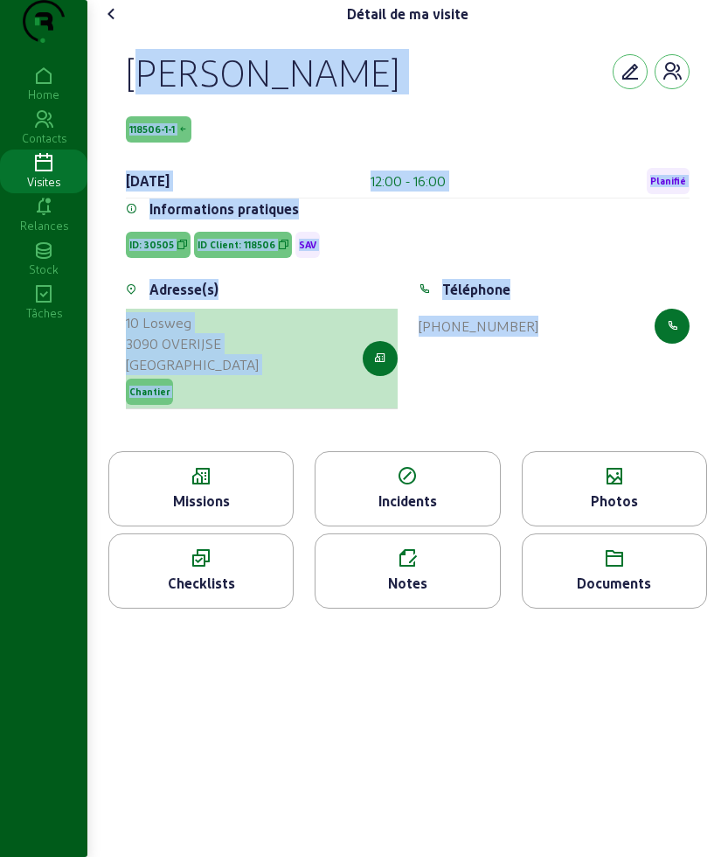
copy cam-empty "[PERSON_NAME] 118506-1-1 [DATE] 12:00 - 16:00 Planifié Informations pratiques I…"
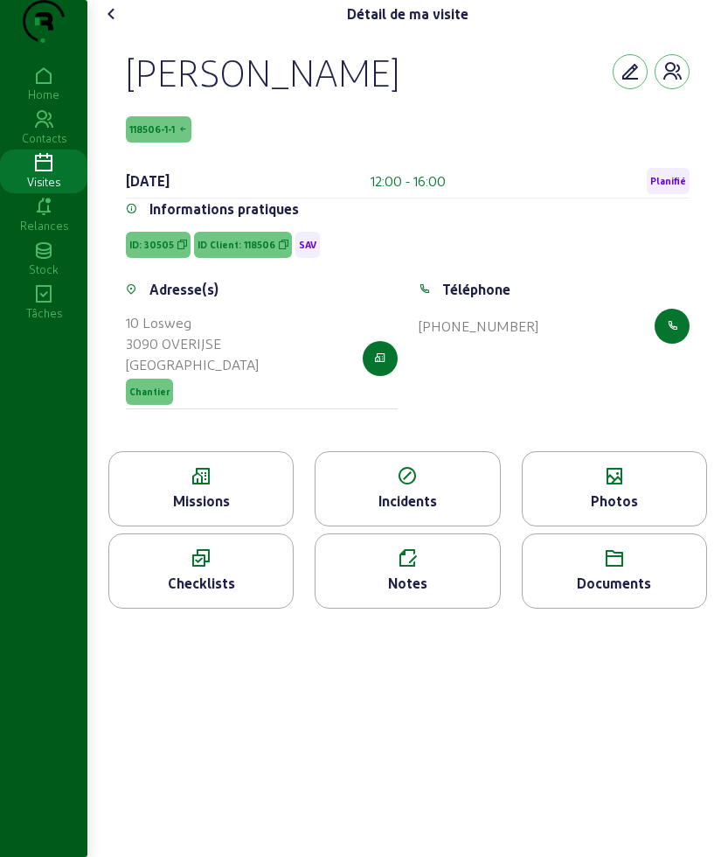
click at [188, 499] on div "Missions" at bounding box center [200, 488] width 185 height 75
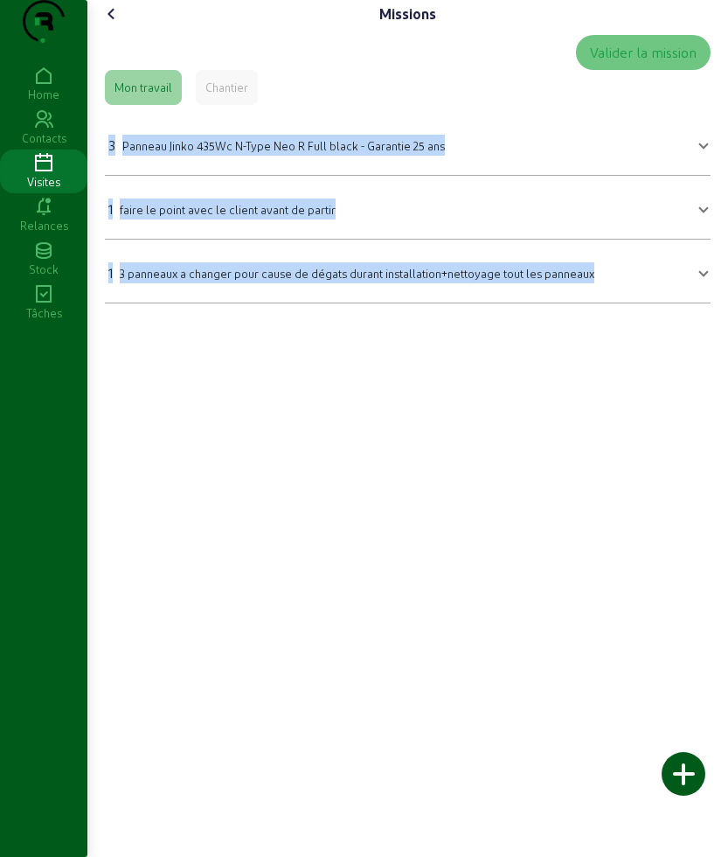
drag, startPoint x: 107, startPoint y: 170, endPoint x: 610, endPoint y: 311, distance: 522.8
click at [610, 310] on div "Valider la mission Mon travail Chantier 3 Panneau Jinko 435Wc N-Type Neo R Full…" at bounding box center [408, 169] width 620 height 282
copy mat-accordion "3 Panneau Jinko 435Wc N-Type Neo R Full black - Garantie 25 ans Panneau Jinko 4…"
click at [117, 24] on icon at bounding box center [111, 13] width 21 height 21
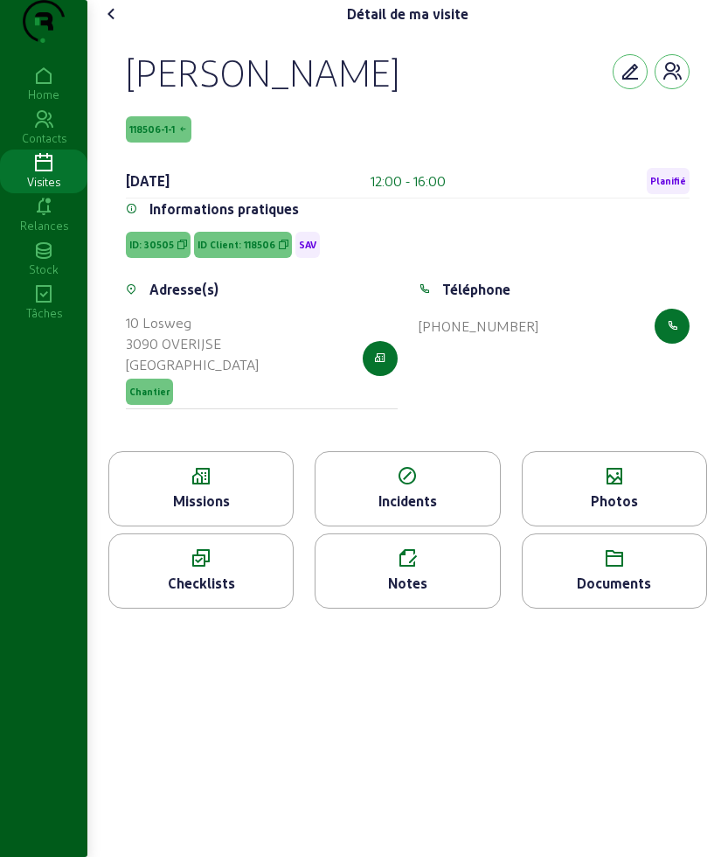
click at [545, 487] on icon at bounding box center [615, 476] width 184 height 21
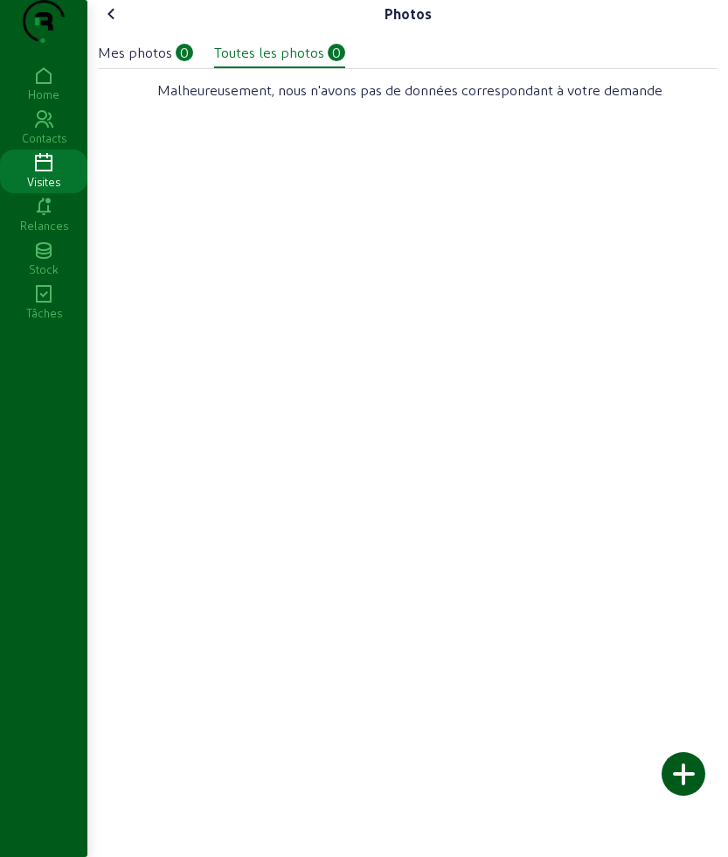
click at [102, 28] on cam-font-icon at bounding box center [112, 14] width 28 height 28
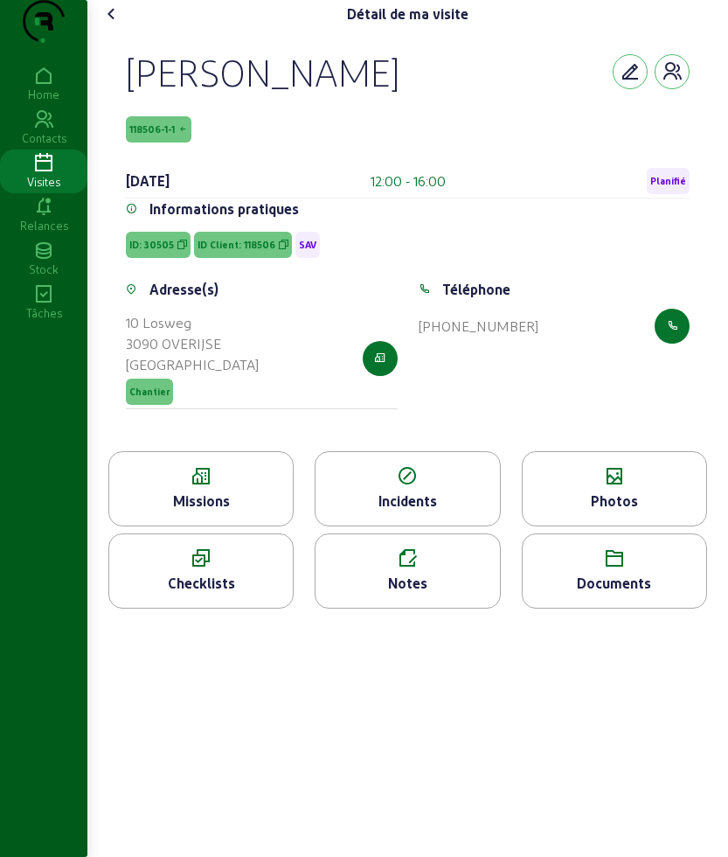
click at [131, 17] on div "Détail de ma visite [PERSON_NAME] 118506-1-1 [DATE] 12:00 - 16:00 Planifié Info…" at bounding box center [407, 311] width 641 height 622
click at [119, 24] on icon at bounding box center [111, 13] width 21 height 21
